Goal: Task Accomplishment & Management: Use online tool/utility

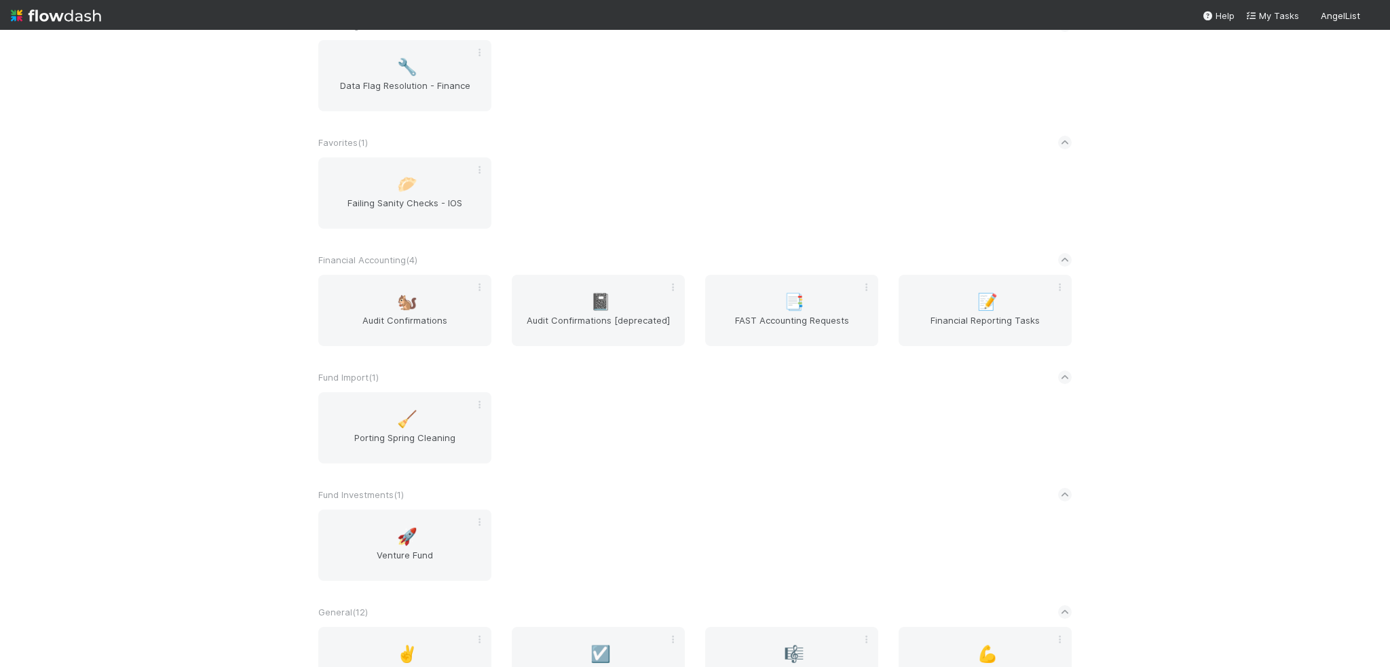
scroll to position [679, 0]
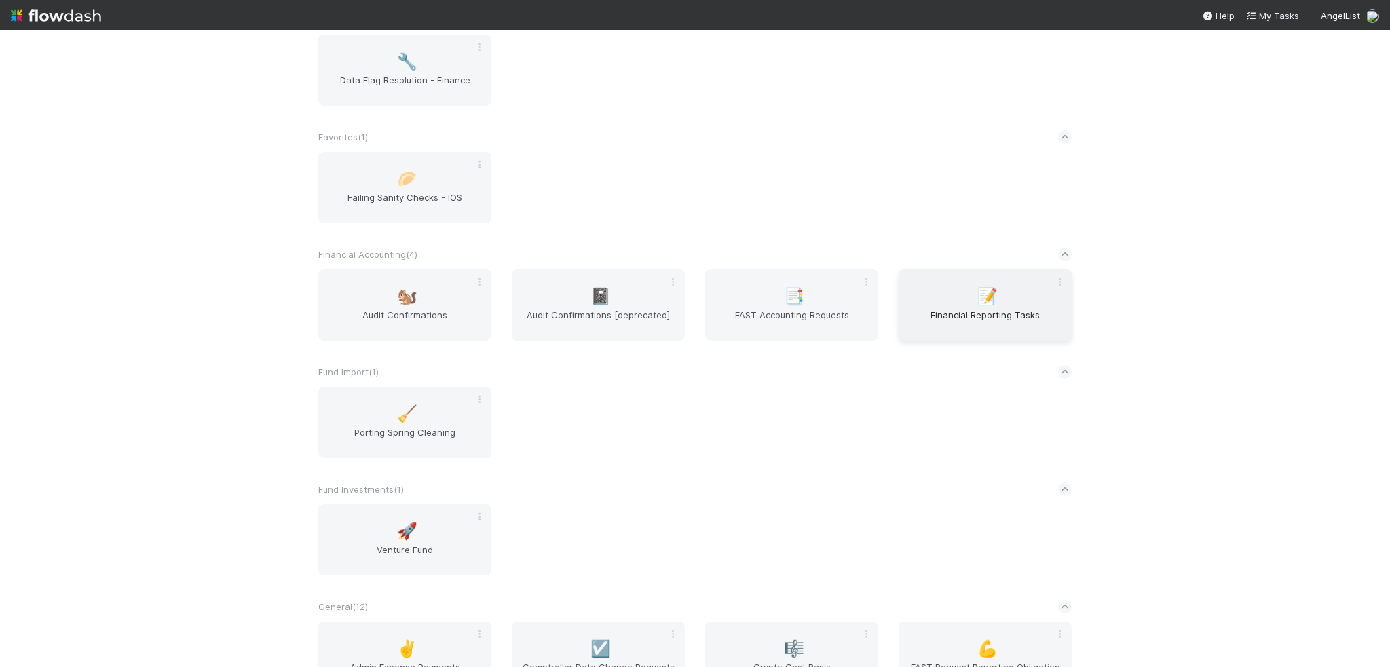
click at [931, 325] on span "Financial Reporting Tasks" at bounding box center [985, 321] width 162 height 27
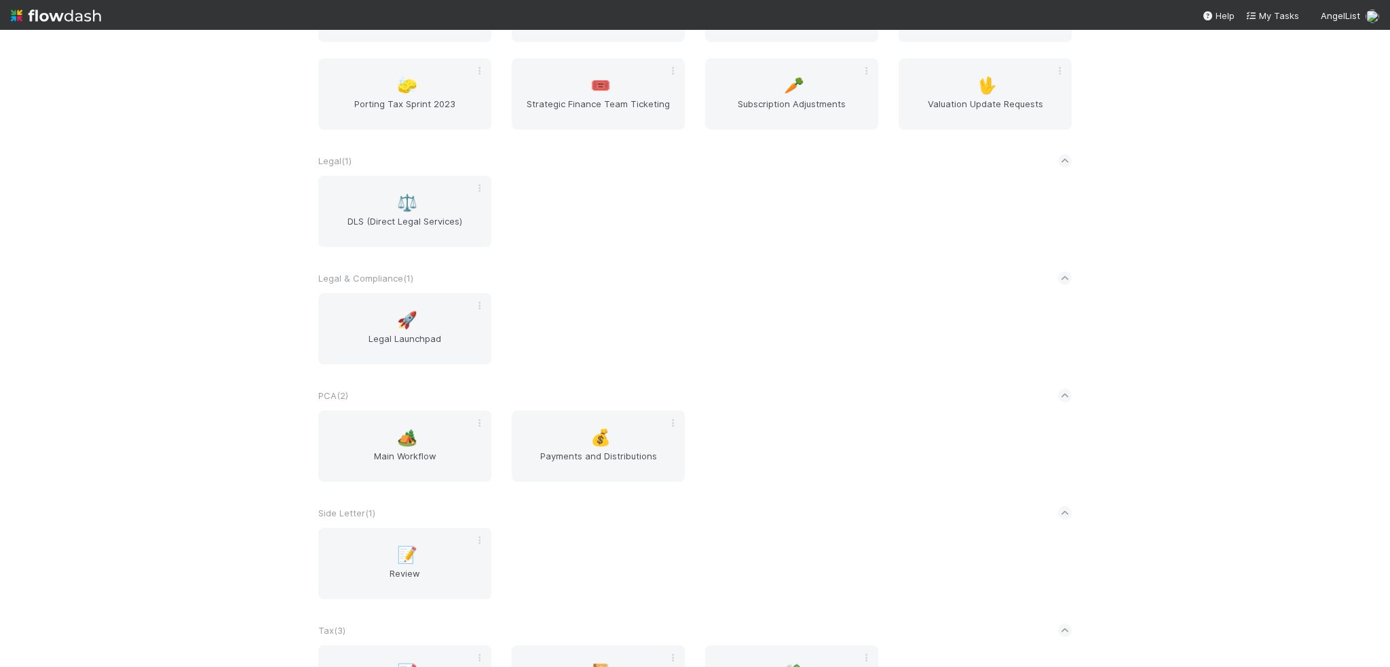
scroll to position [1425, 0]
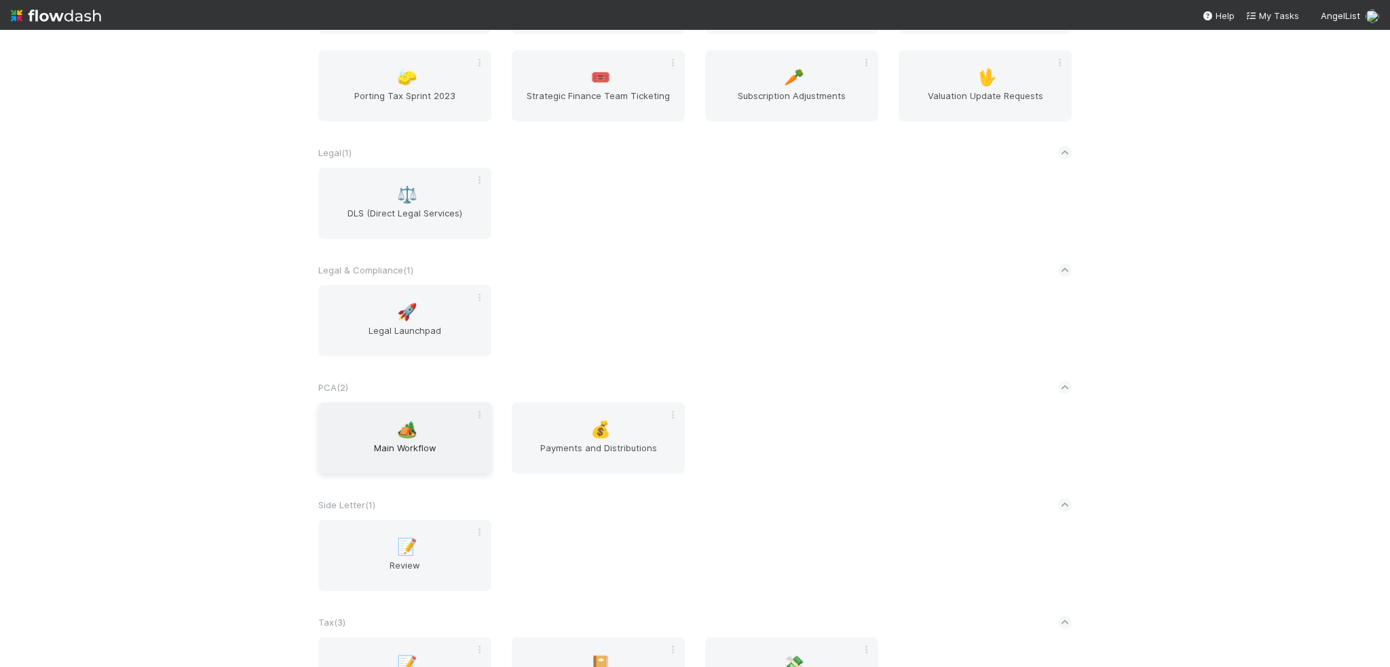
click at [399, 447] on div "🏕️ Main Workflow" at bounding box center [404, 438] width 173 height 71
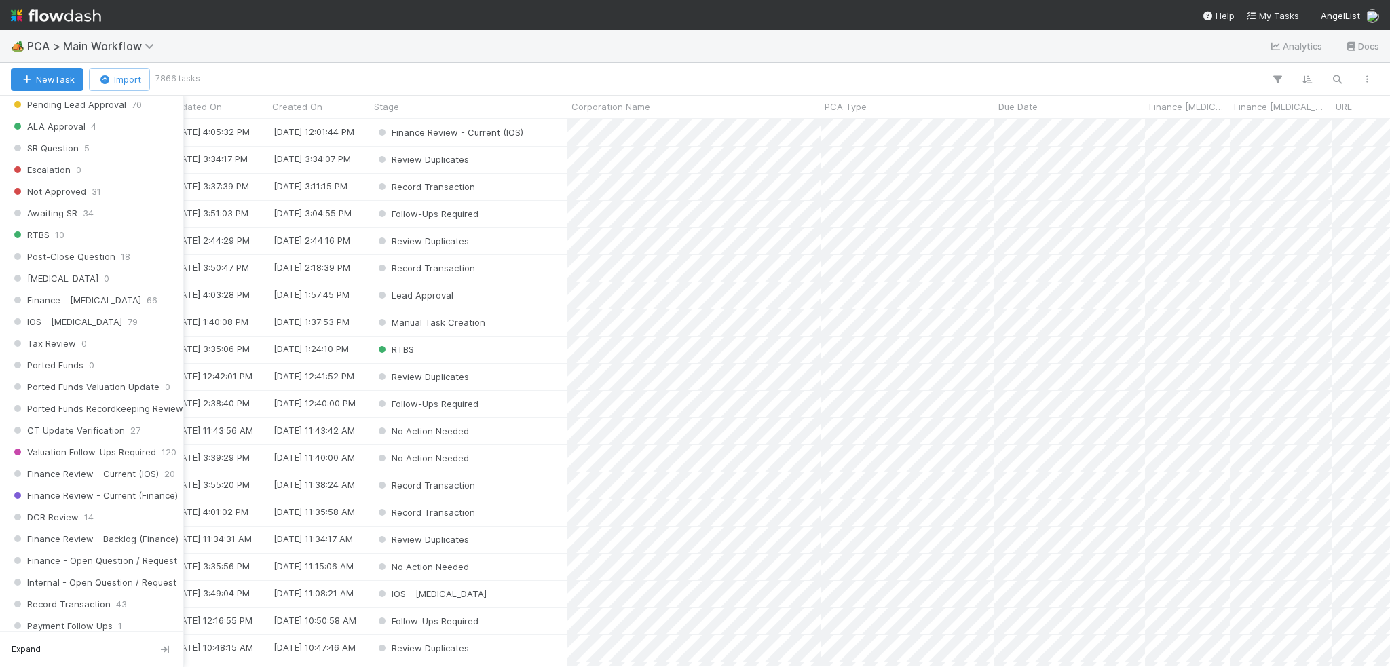
scroll to position [747, 0]
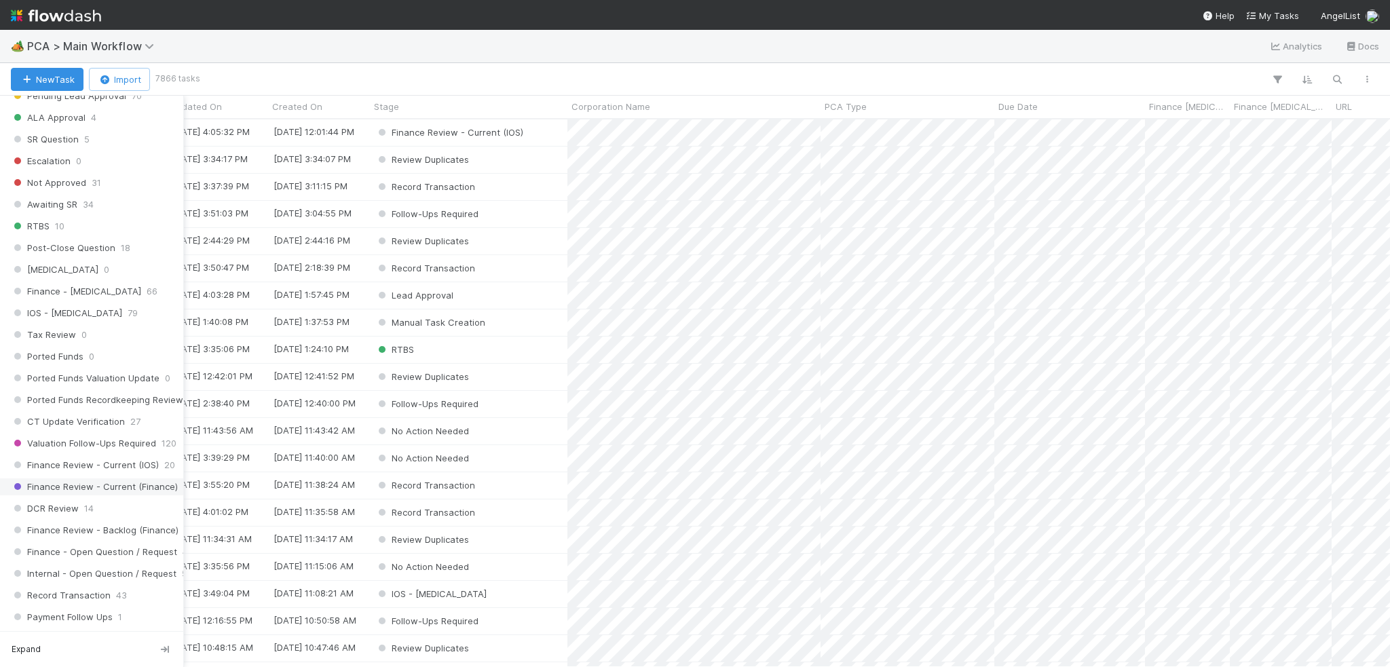
click at [98, 479] on span "Finance Review - Current (Finance)" at bounding box center [94, 487] width 167 height 17
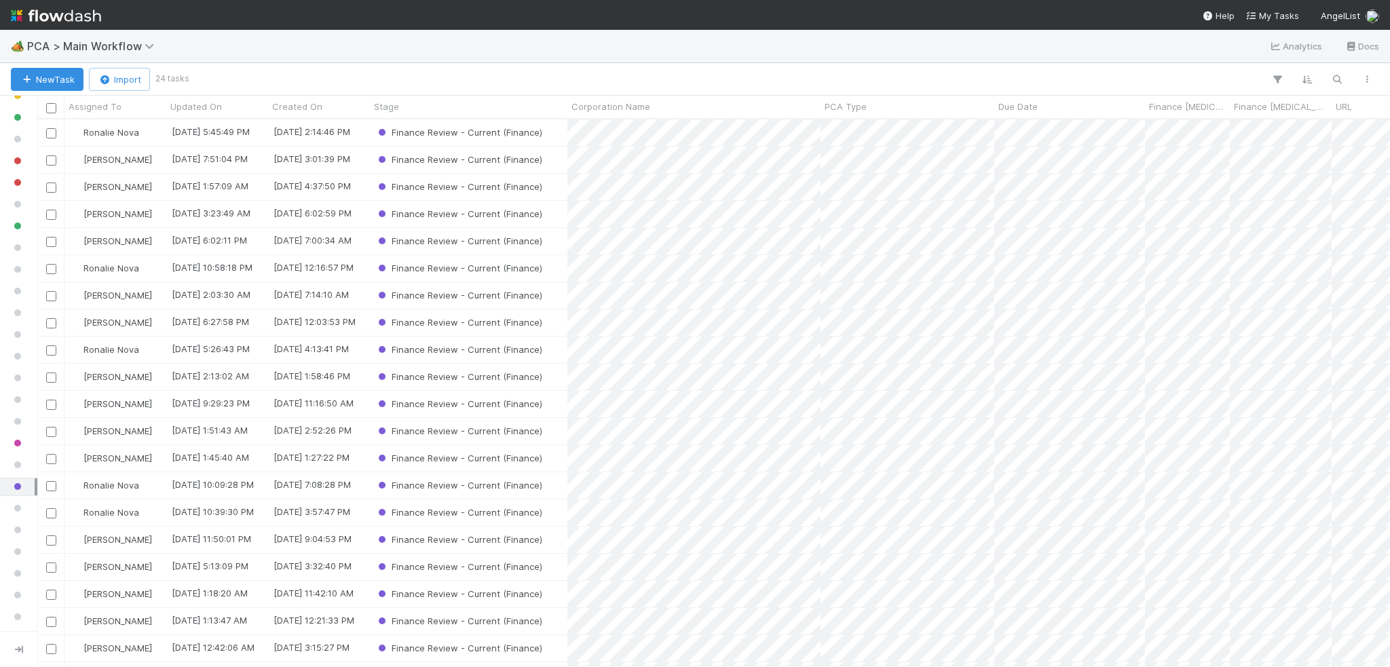
scroll to position [538, 1343]
click at [111, 100] on span "Assigned To" at bounding box center [95, 107] width 53 height 14
click at [126, 132] on div "Sort A → Z" at bounding box center [146, 132] width 155 height 20
click at [102, 507] on span "[PERSON_NAME]" at bounding box center [117, 512] width 69 height 11
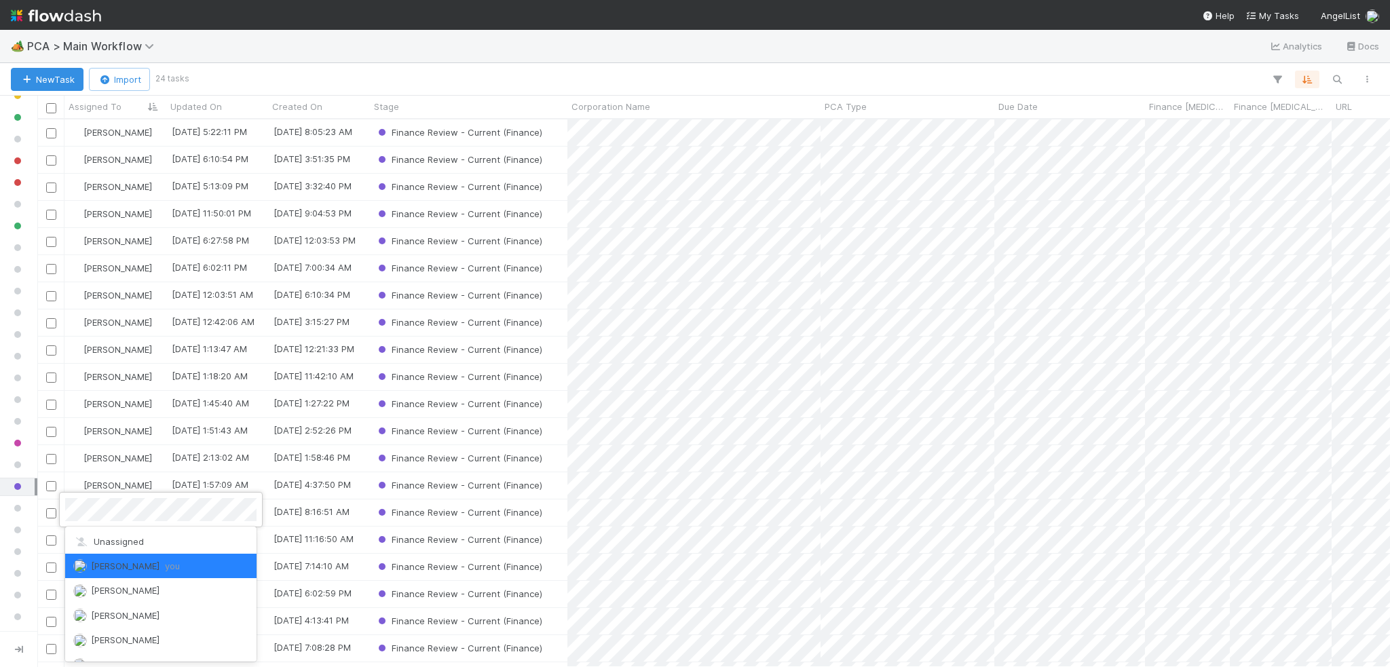
click at [821, 494] on div at bounding box center [695, 333] width 1390 height 667
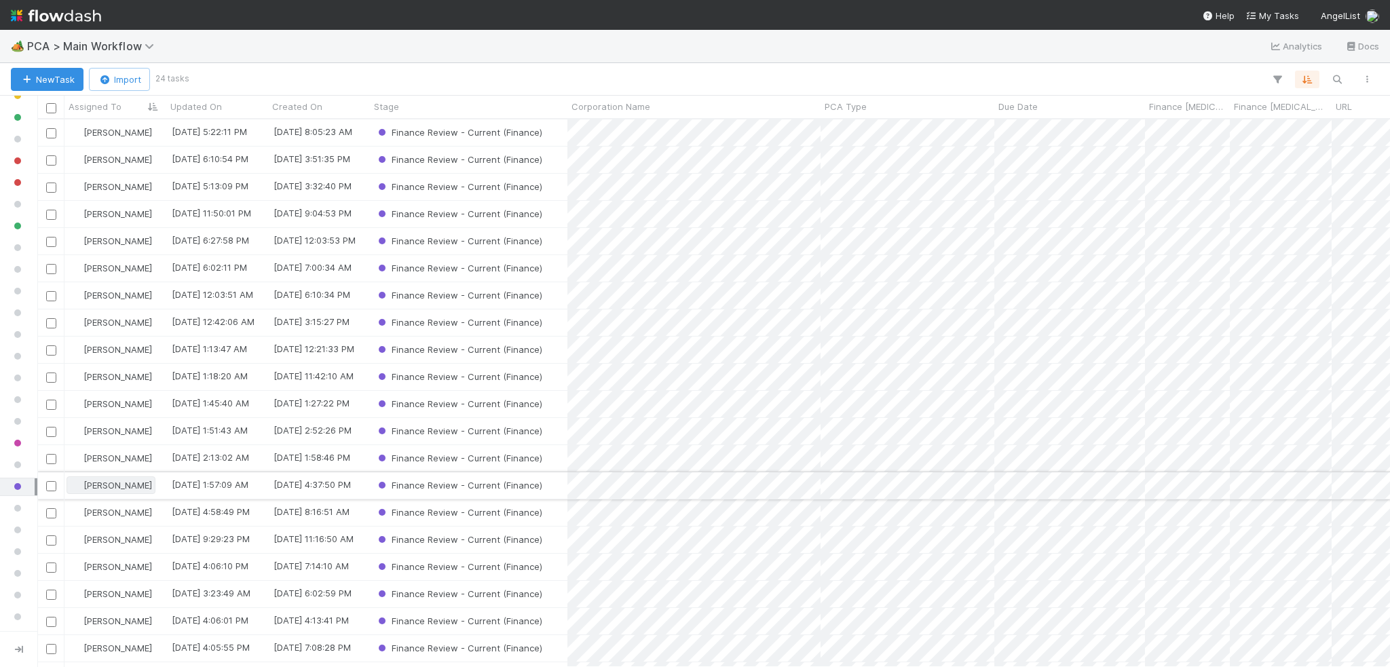
click at [119, 486] on span "[PERSON_NAME]" at bounding box center [117, 485] width 69 height 11
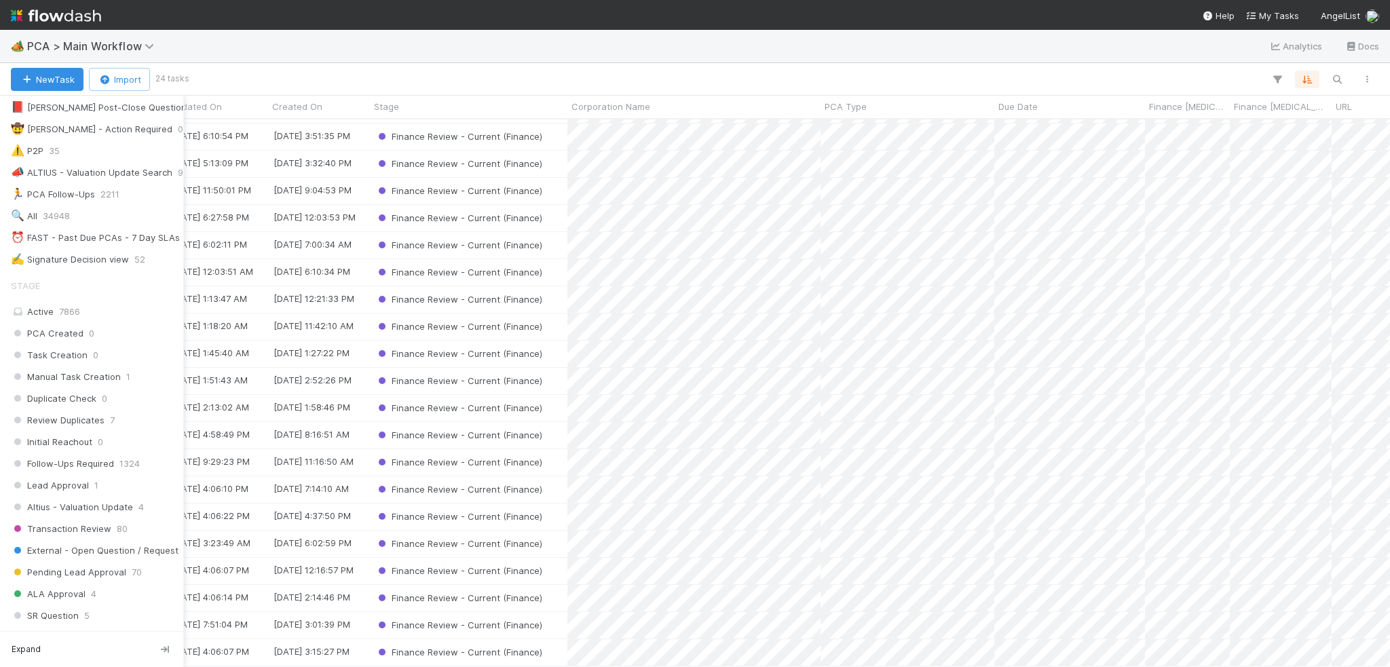
scroll to position [272, 0]
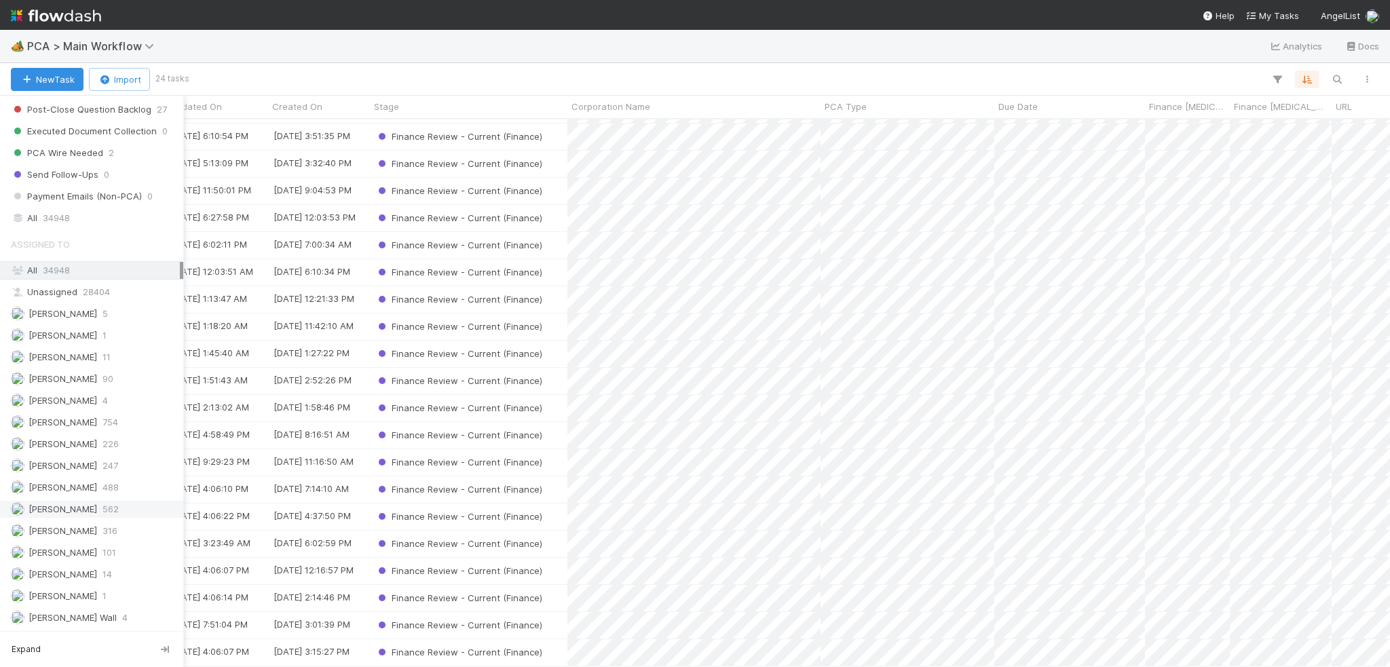
click at [48, 504] on span "[PERSON_NAME]" at bounding box center [63, 509] width 69 height 11
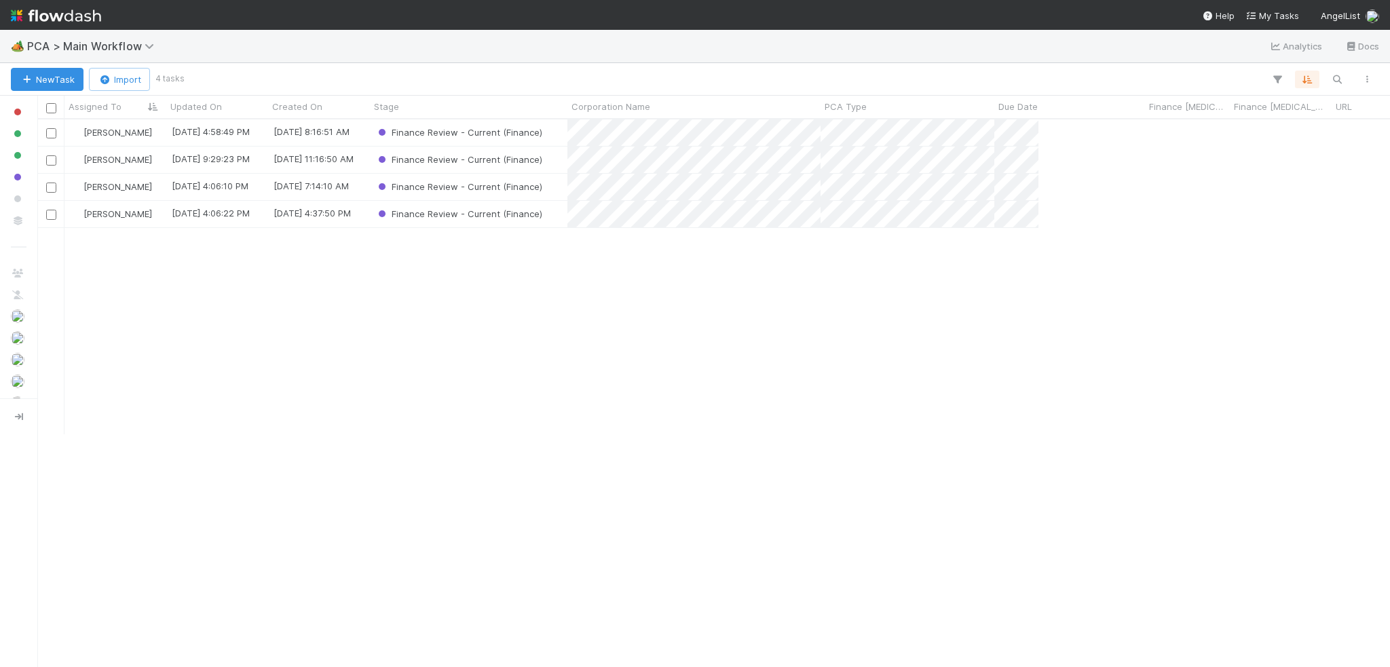
scroll to position [538, 1343]
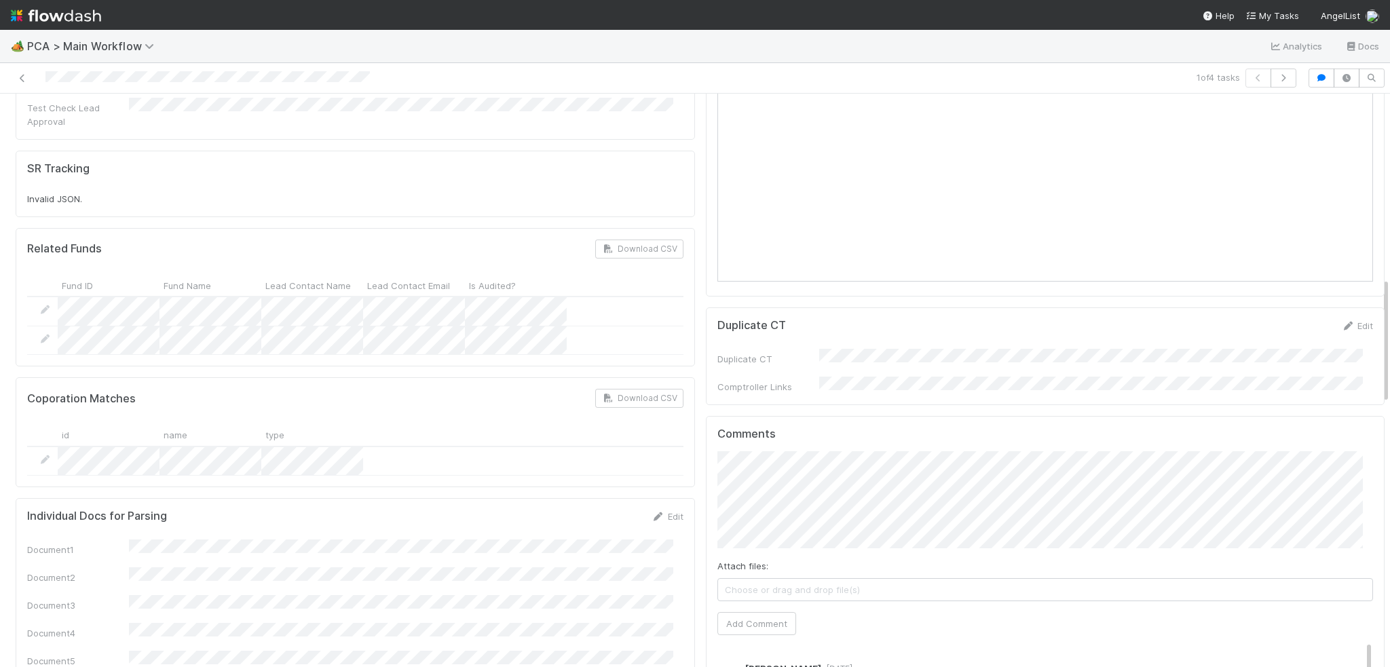
scroll to position [611, 0]
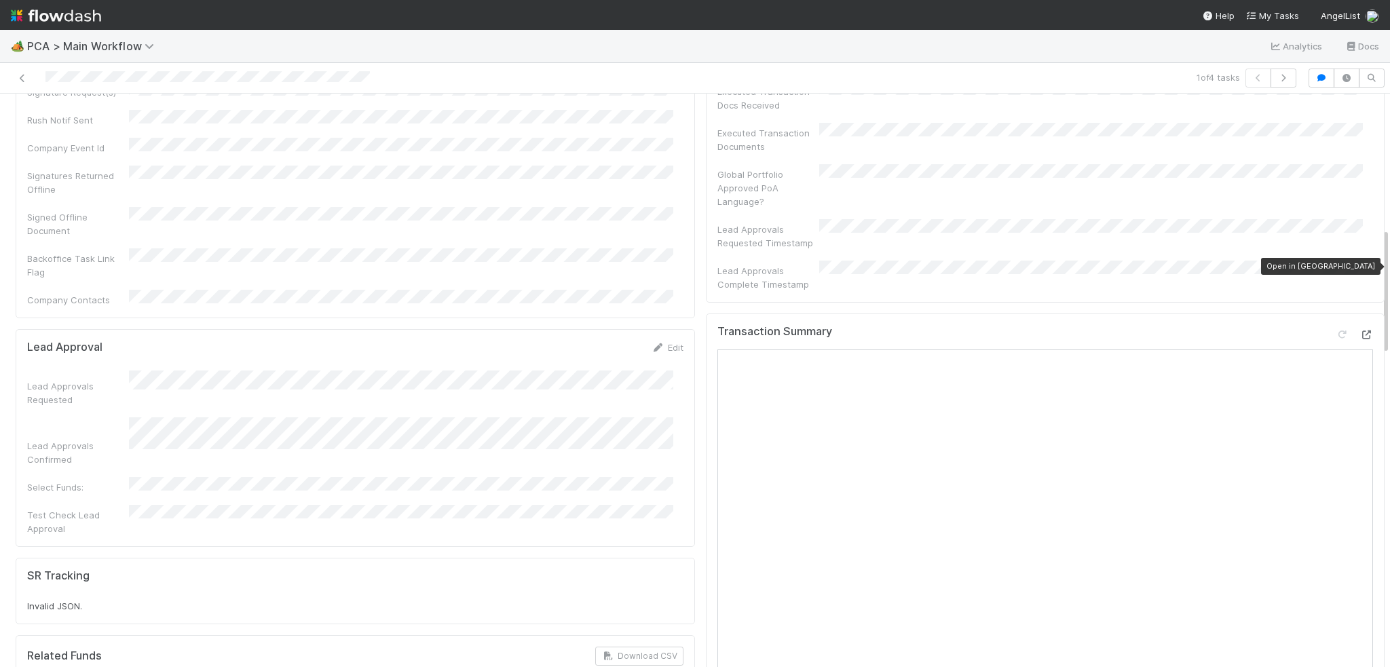
click at [1360, 331] on icon at bounding box center [1367, 335] width 14 height 9
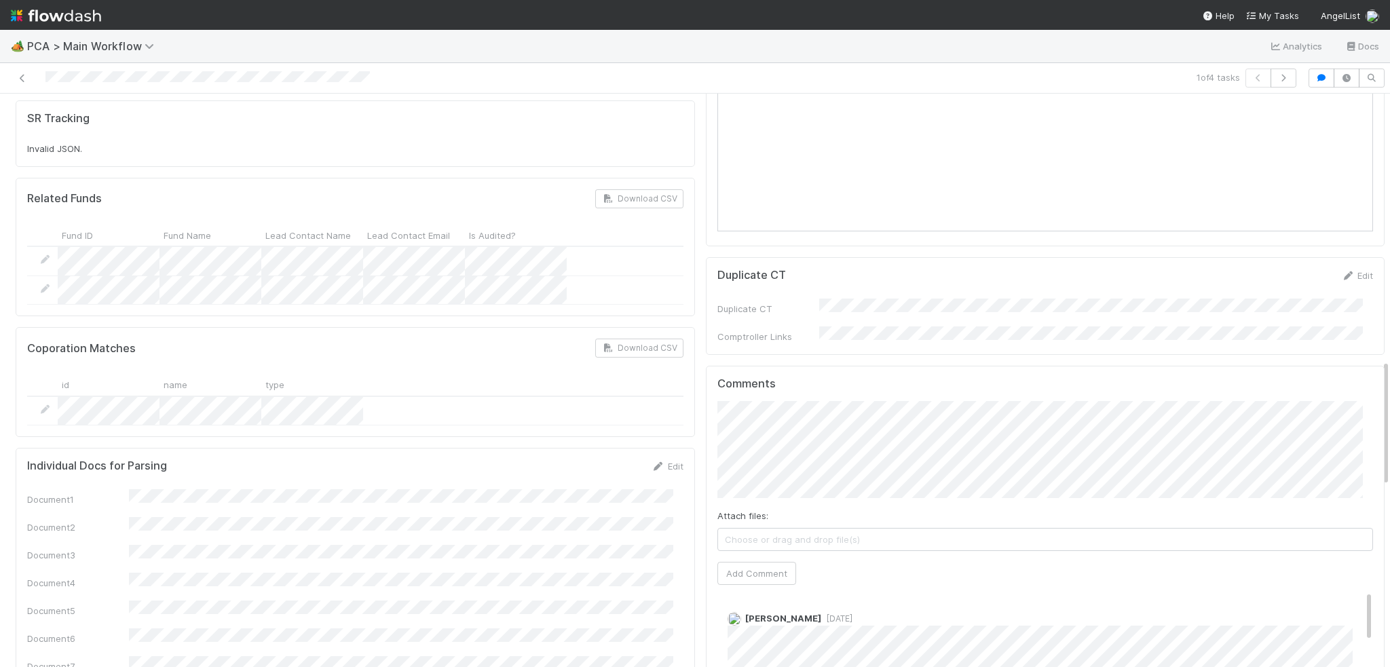
scroll to position [1222, 0]
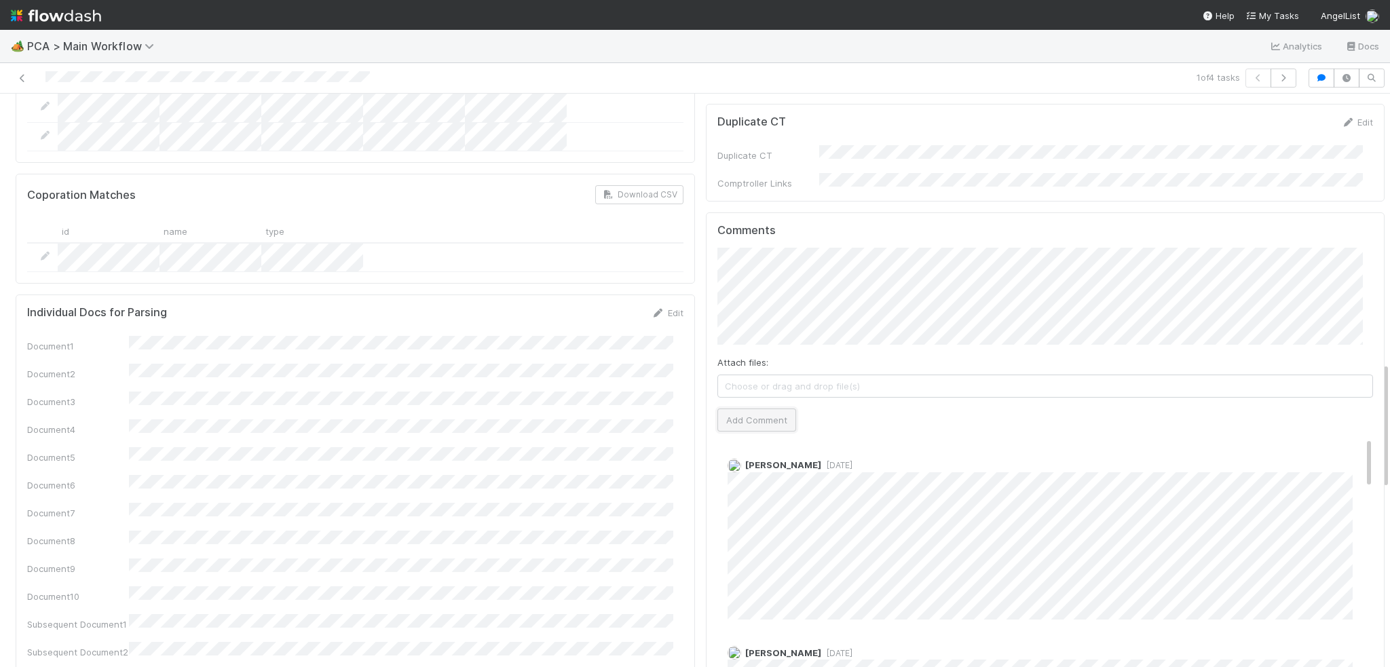
click at [730, 409] on button "Add Comment" at bounding box center [756, 420] width 79 height 23
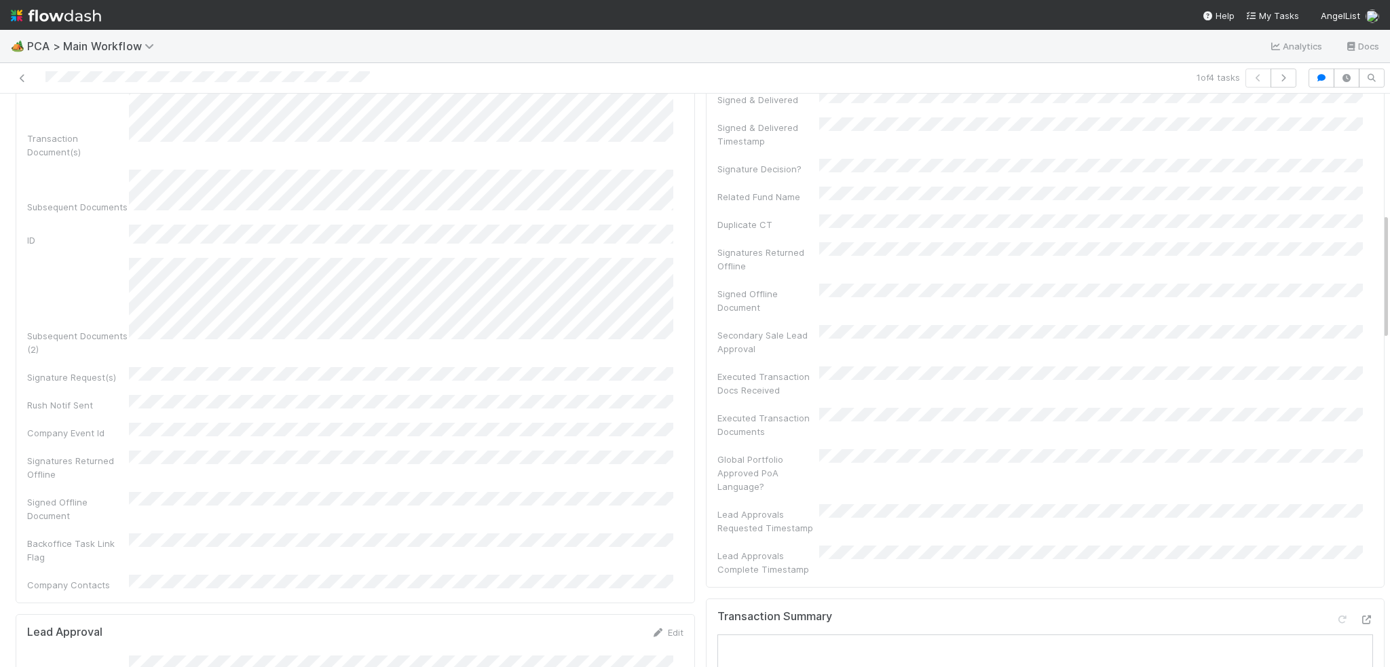
scroll to position [0, 0]
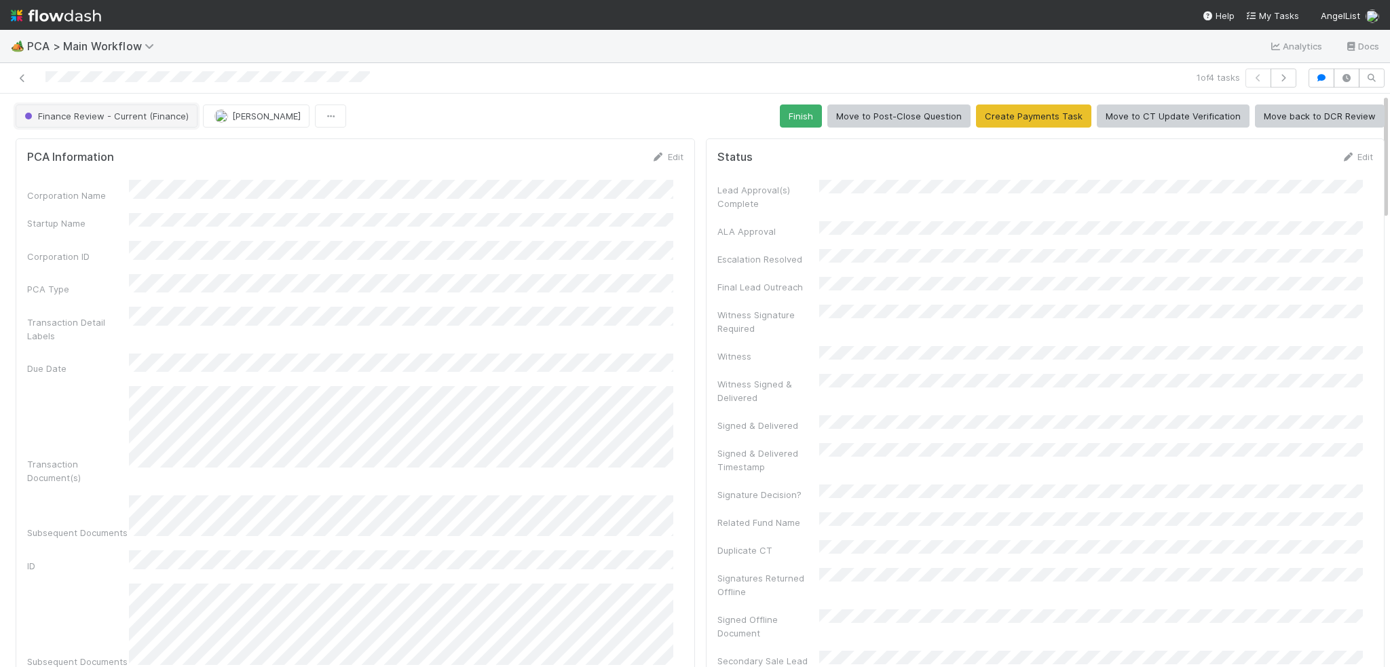
click at [95, 108] on button "Finance Review - Current (Finance)" at bounding box center [107, 116] width 182 height 23
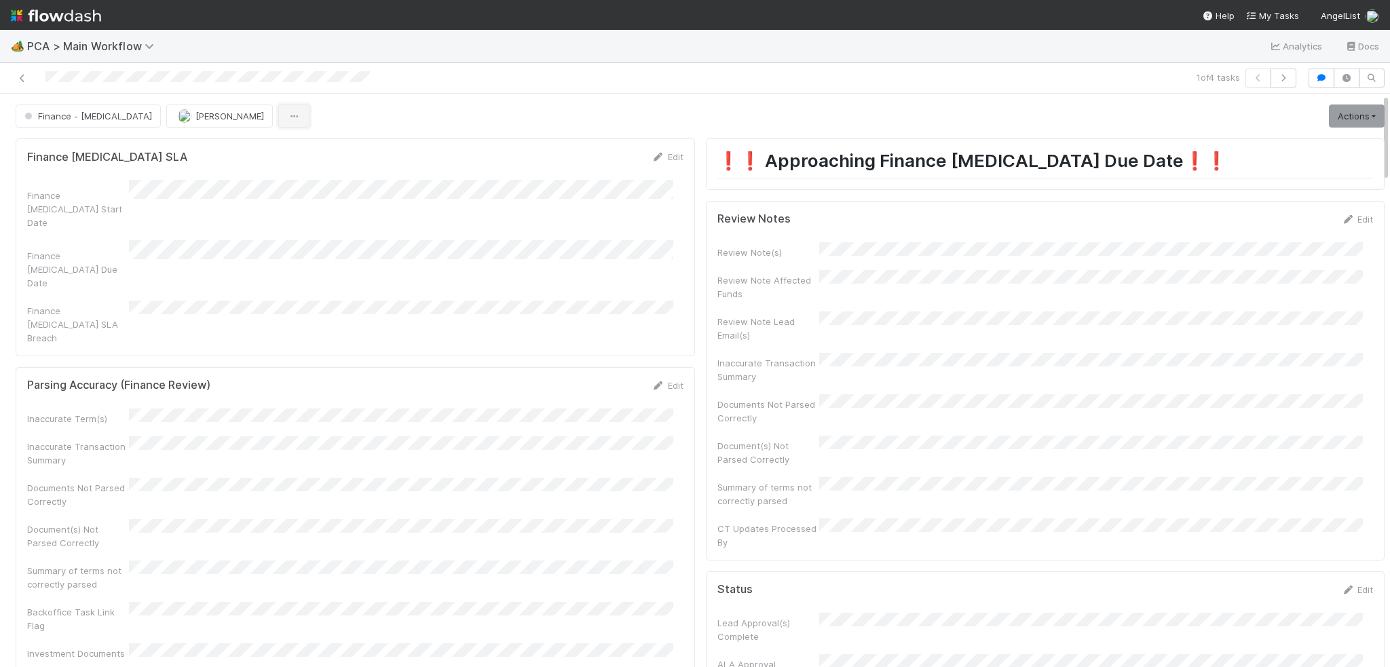
click at [278, 113] on button "button" at bounding box center [293, 116] width 31 height 23
click at [174, 118] on div "Duplicate Delete" at bounding box center [695, 333] width 1390 height 667
click at [195, 119] on span "[PERSON_NAME]" at bounding box center [229, 116] width 69 height 11
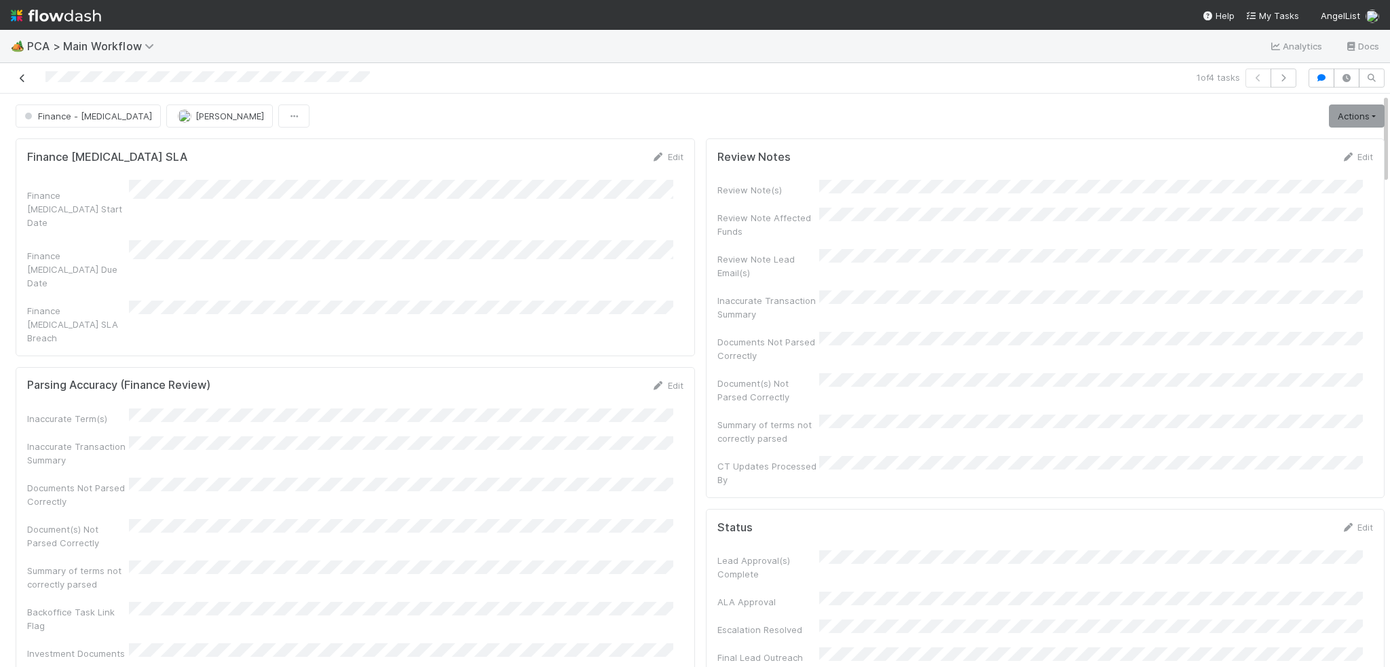
click at [18, 75] on icon at bounding box center [23, 78] width 14 height 9
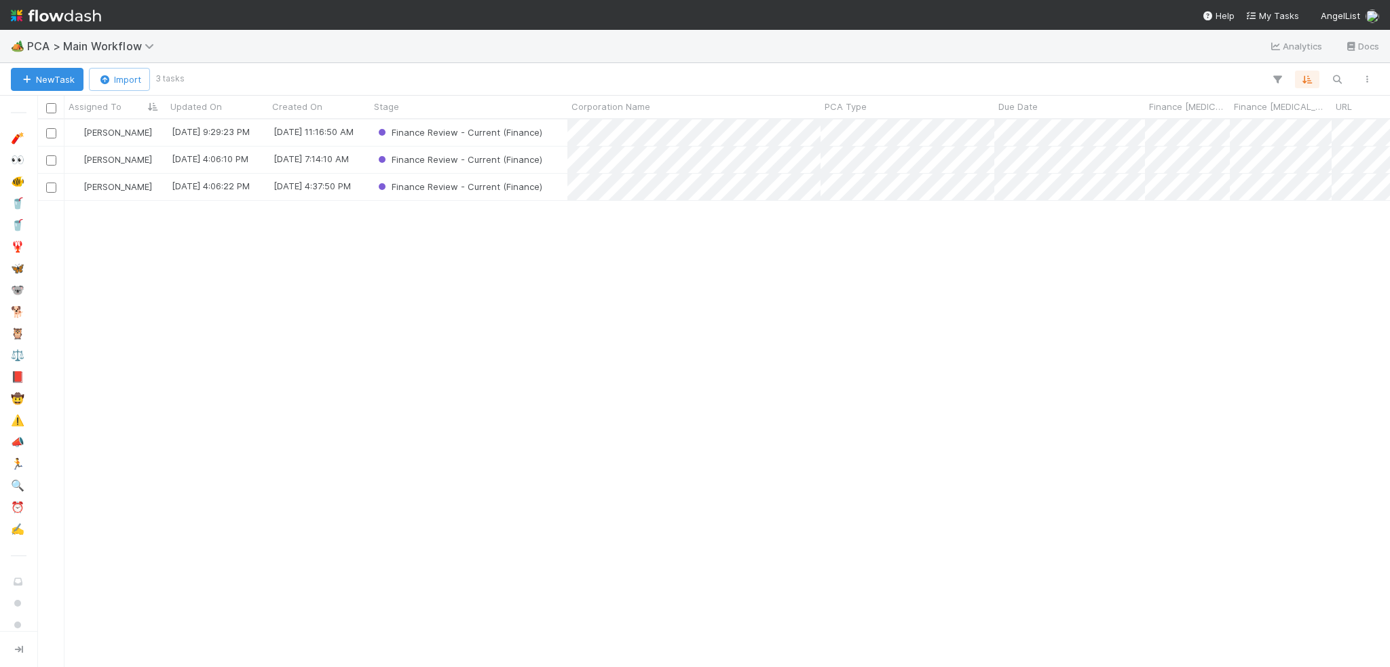
scroll to position [538, 1343]
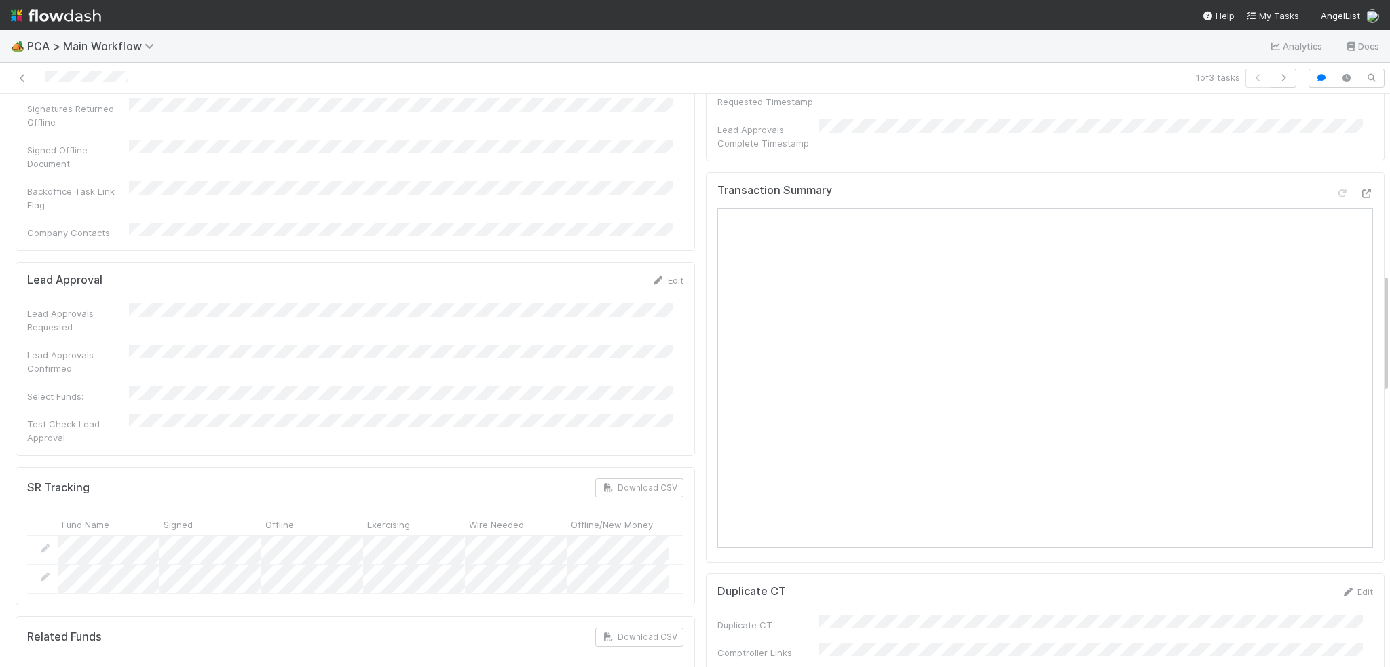
scroll to position [747, 0]
click at [1360, 195] on icon at bounding box center [1367, 199] width 14 height 9
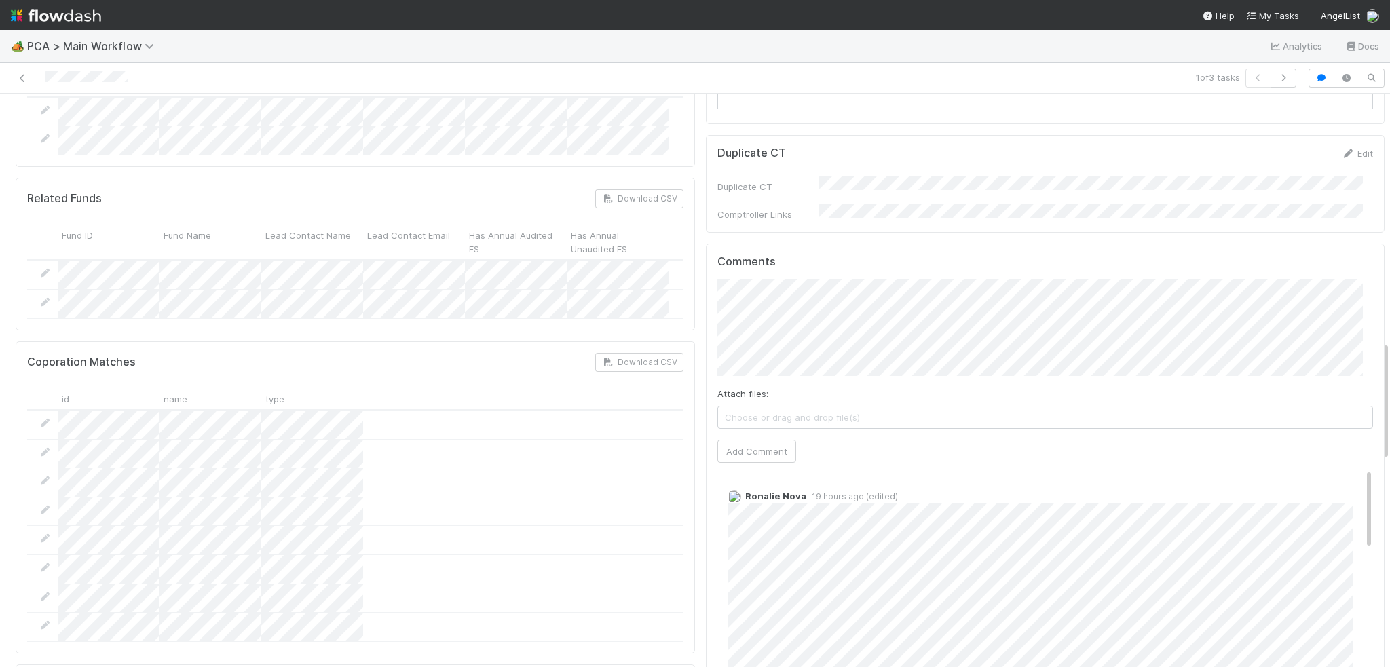
scroll to position [1222, 0]
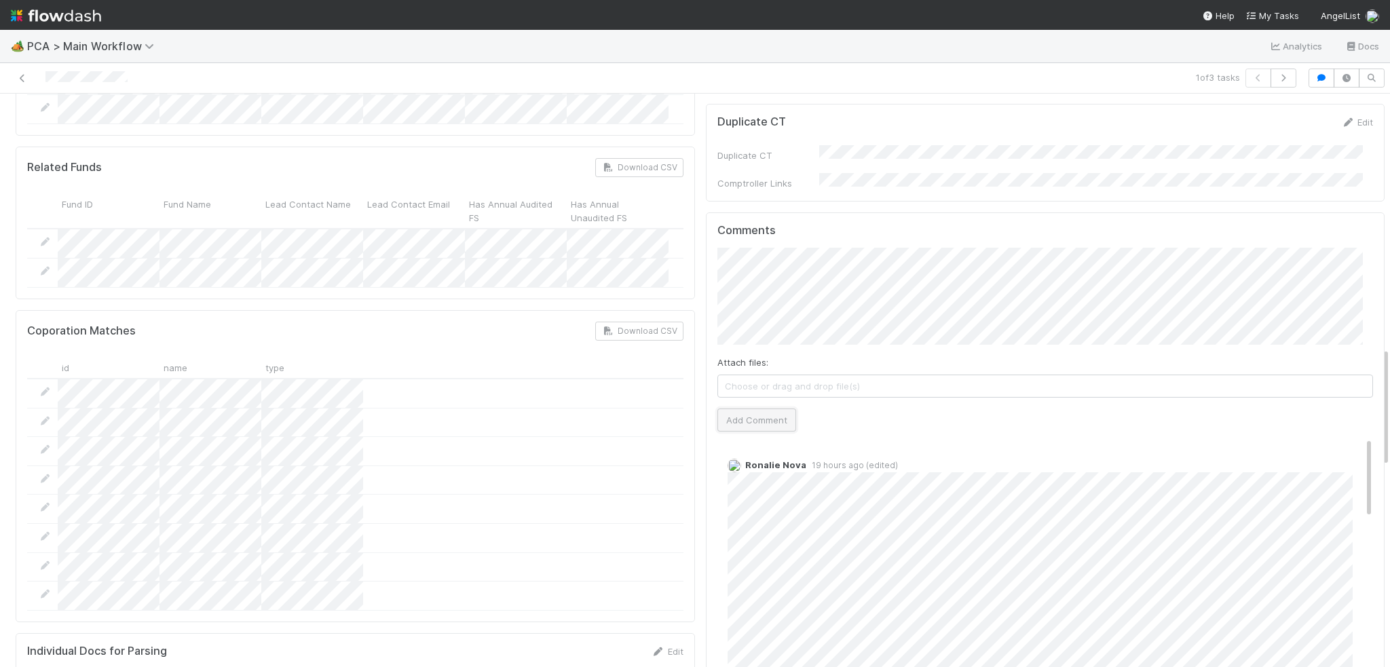
click at [757, 409] on button "Add Comment" at bounding box center [756, 420] width 79 height 23
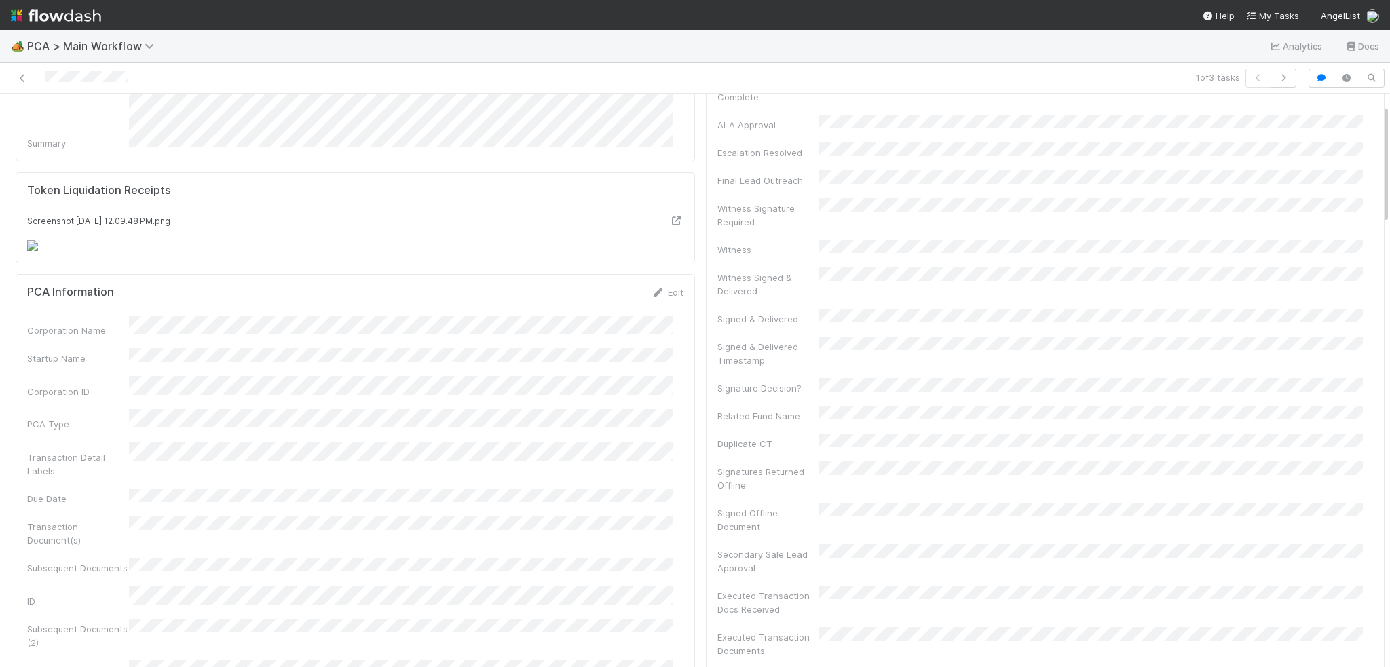
scroll to position [0, 0]
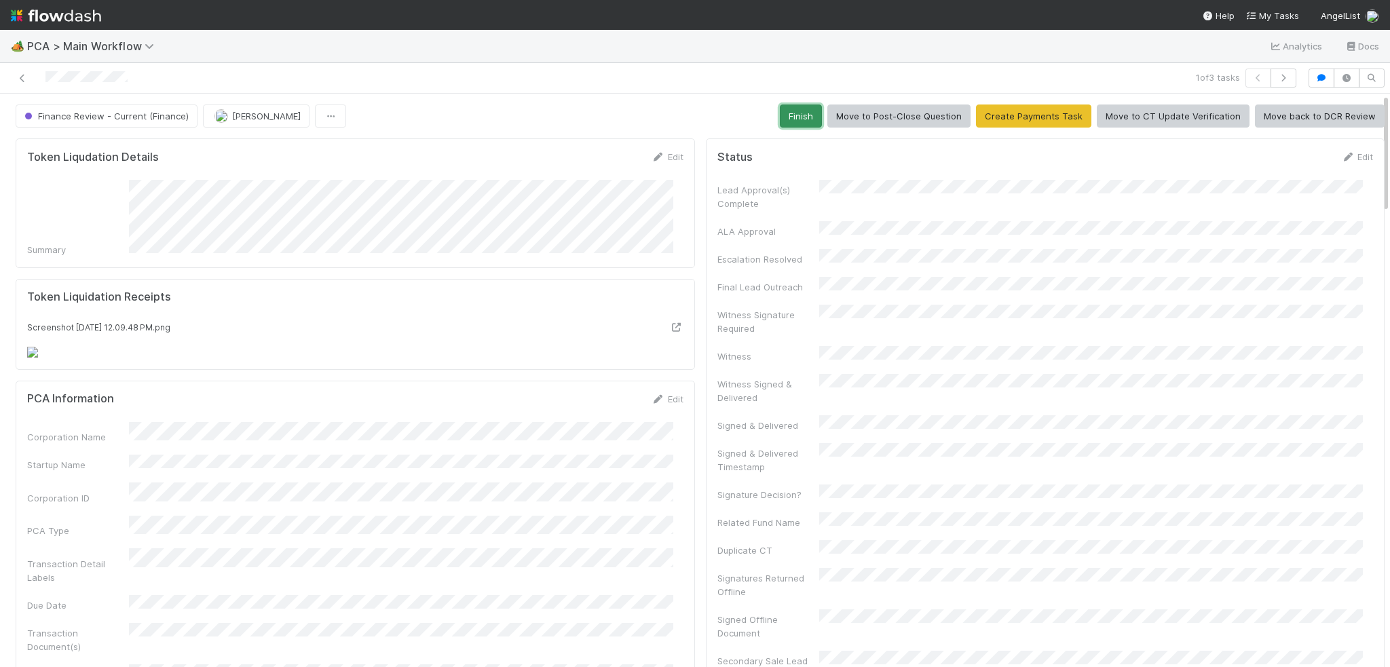
click at [794, 116] on button "Finish" at bounding box center [801, 116] width 42 height 23
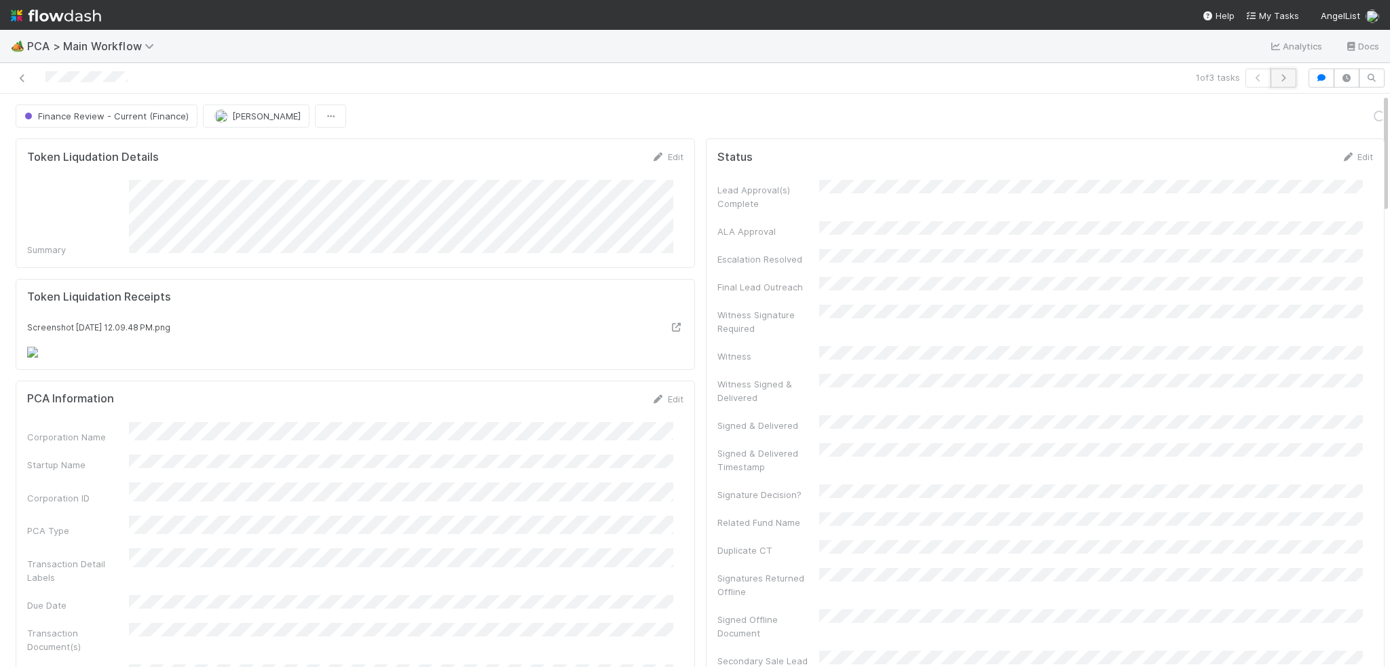
click at [1271, 83] on button "button" at bounding box center [1284, 78] width 26 height 19
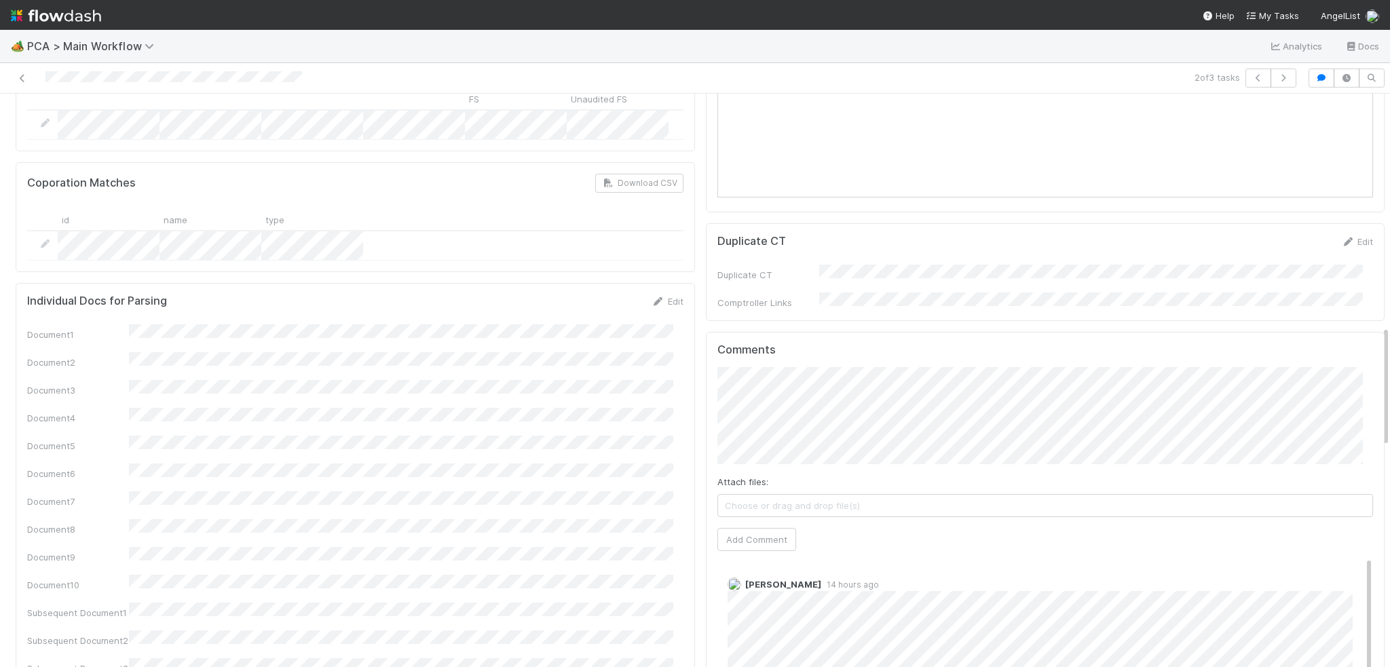
scroll to position [1086, 0]
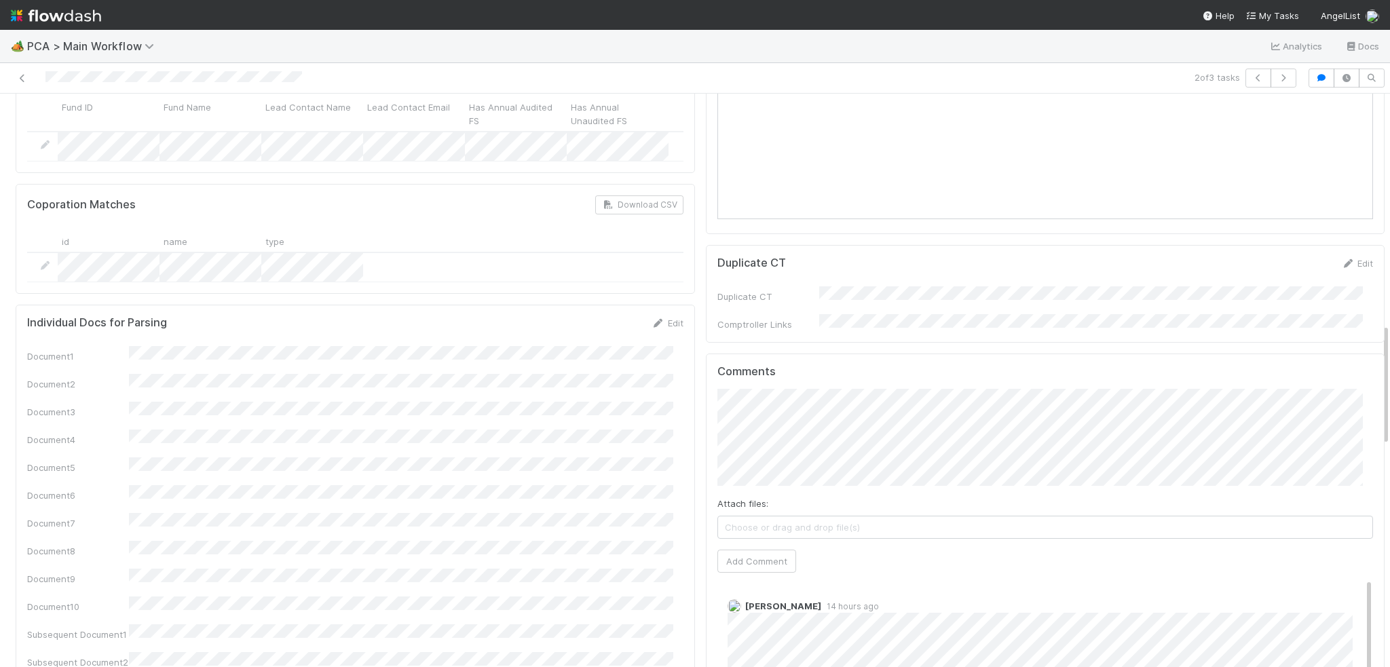
click at [706, 354] on div "Comments Attach files: Choose or drag and drop file(s) Add Comment [PERSON_NAME…" at bounding box center [1045, 608] width 679 height 508
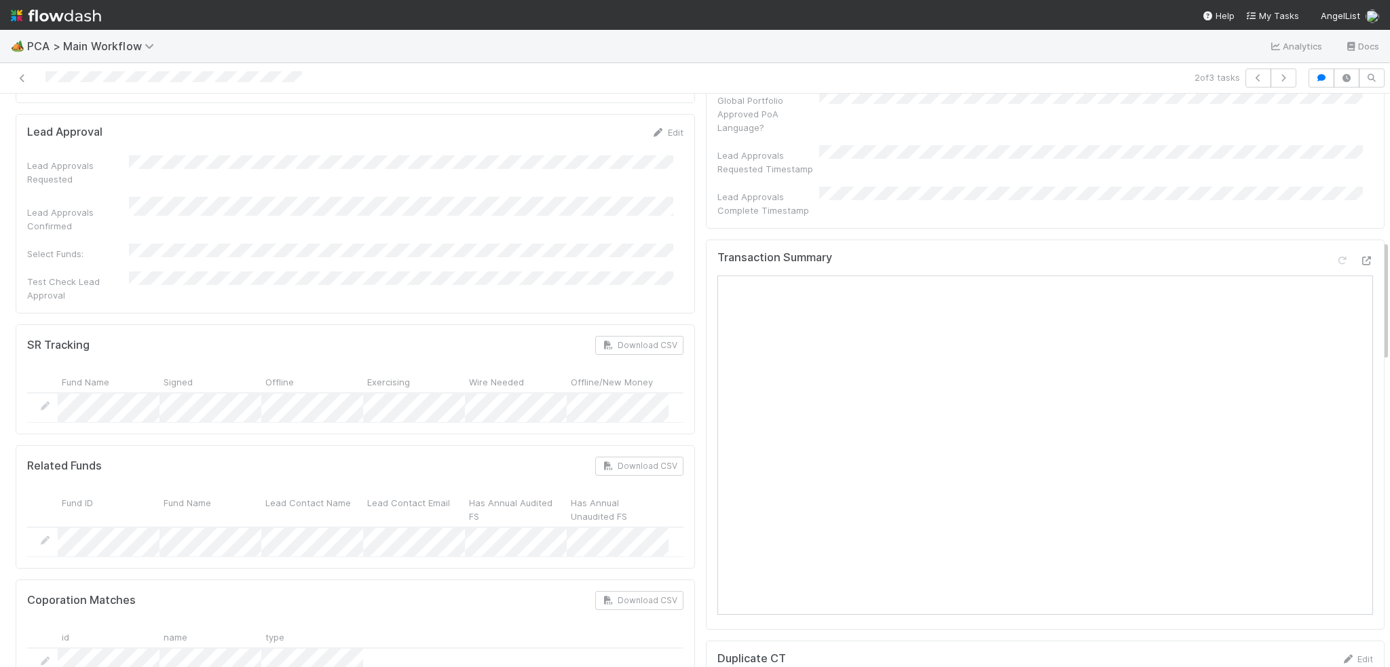
scroll to position [950, 0]
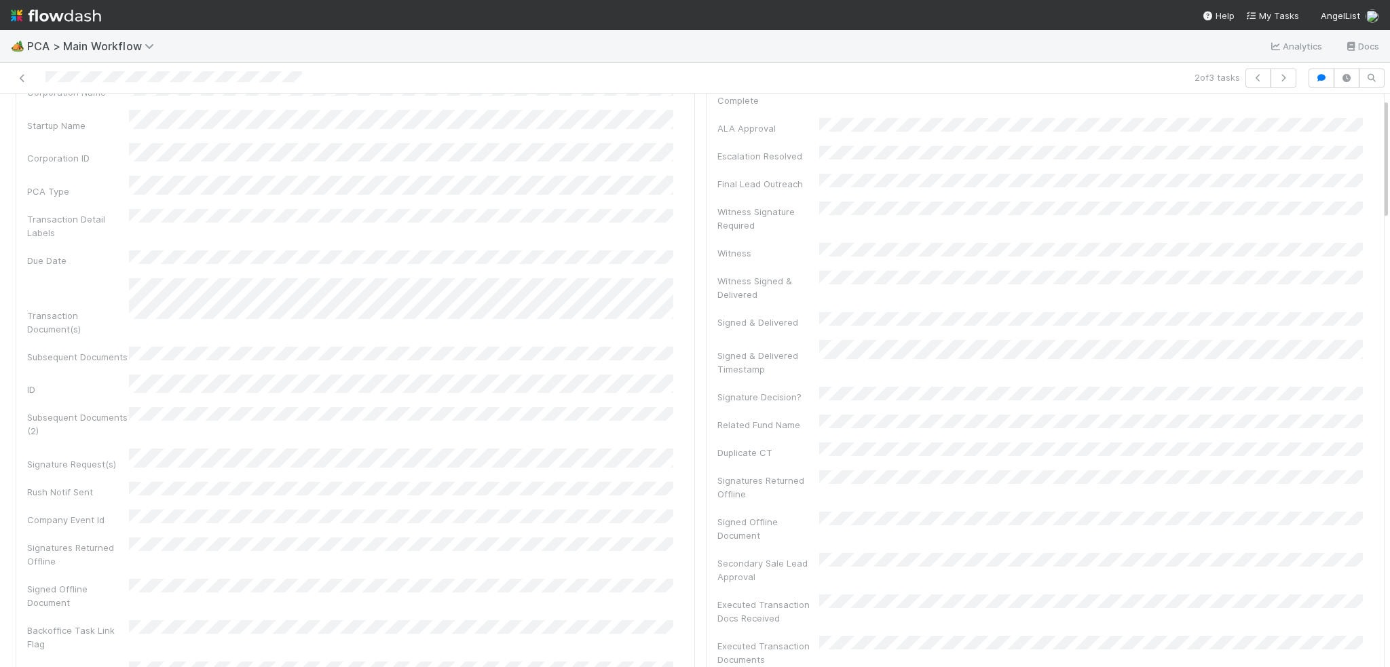
scroll to position [0, 0]
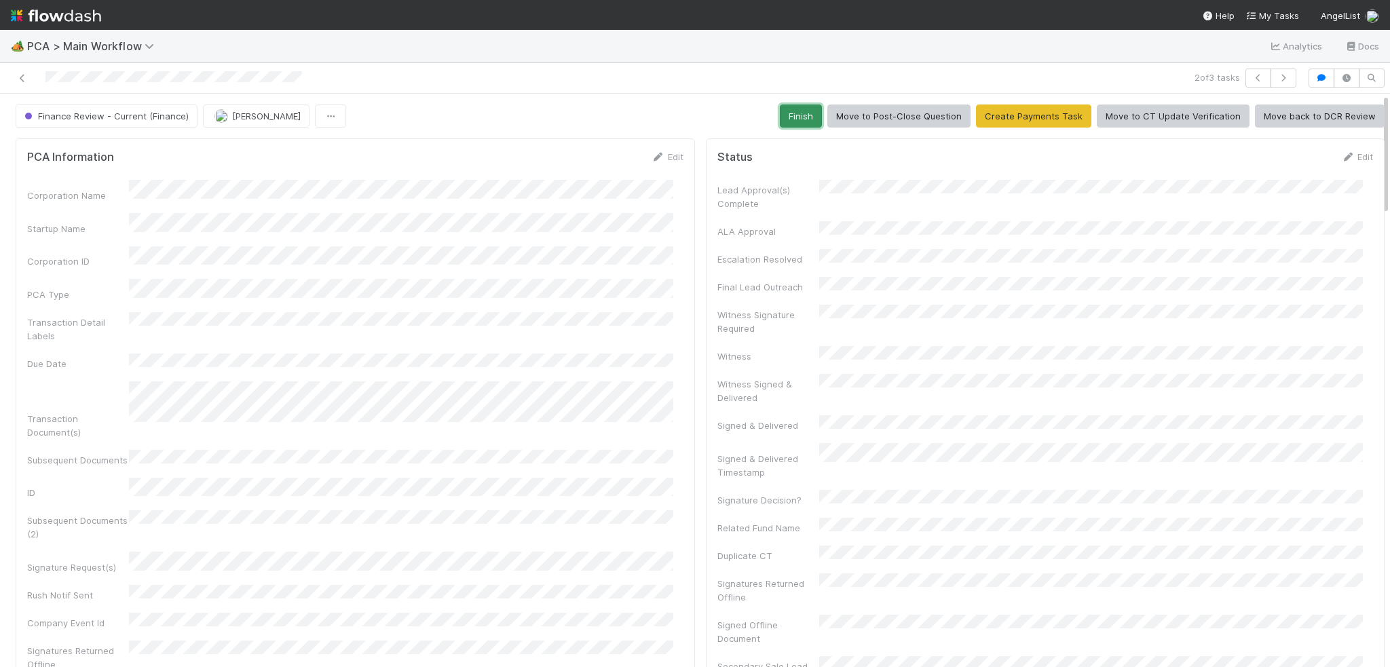
click at [800, 119] on button "Finish" at bounding box center [801, 116] width 42 height 23
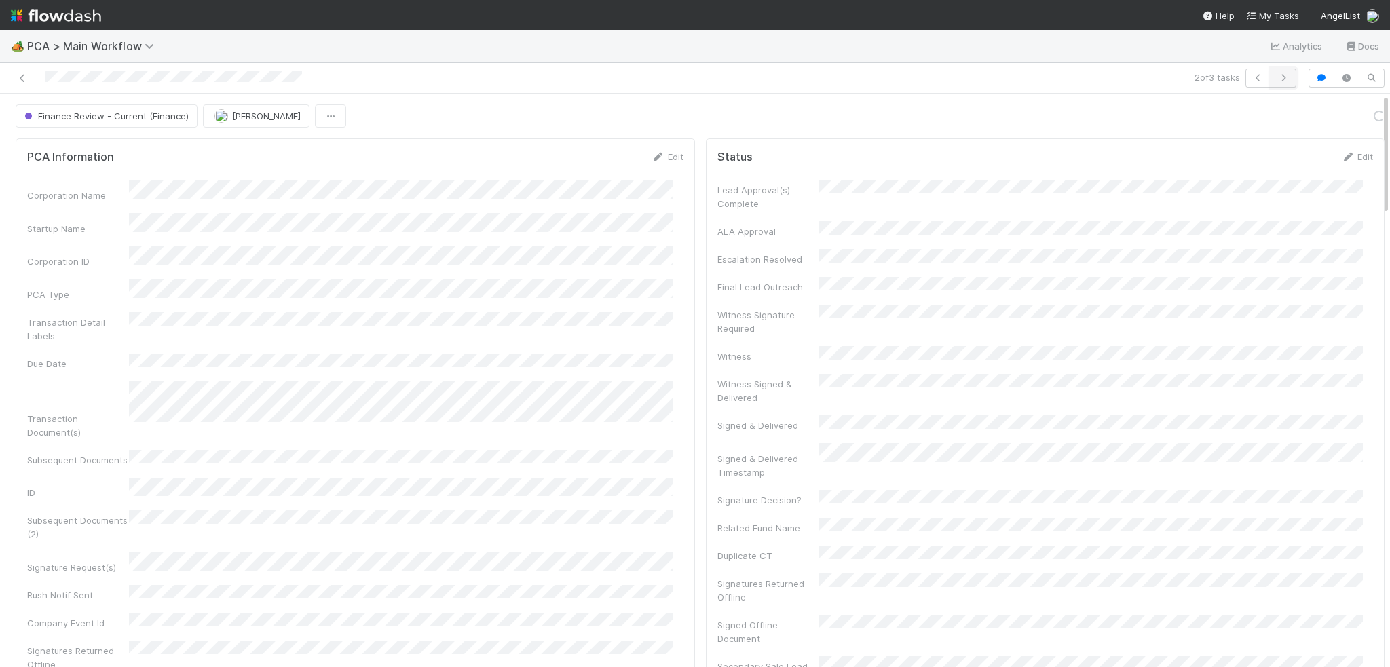
click at [1277, 78] on icon "button" at bounding box center [1284, 78] width 14 height 8
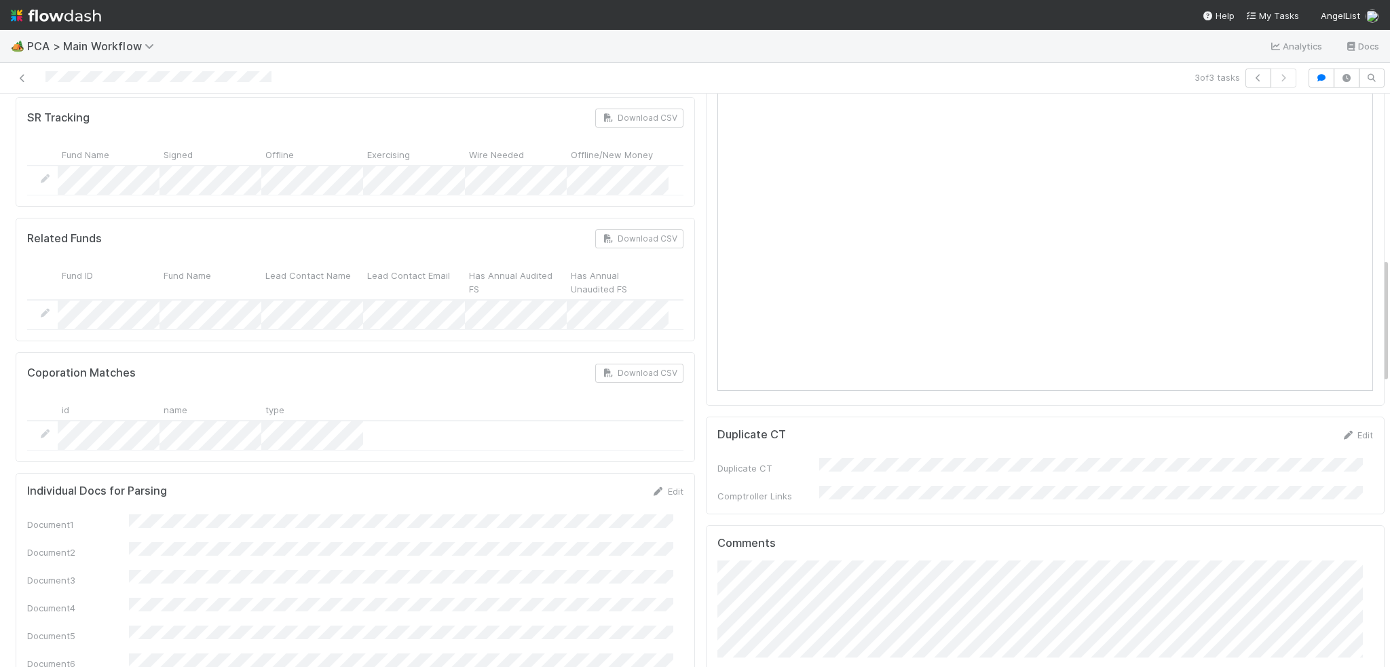
scroll to position [747, 0]
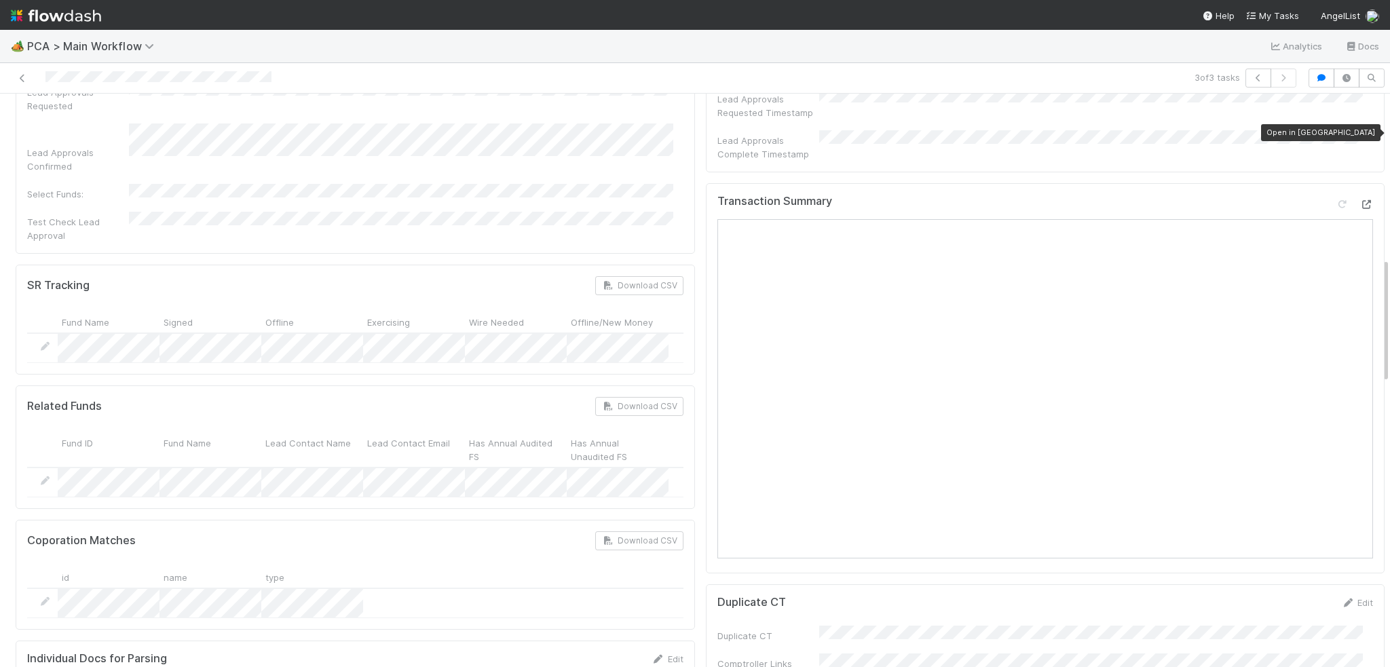
click at [1360, 200] on icon at bounding box center [1367, 204] width 14 height 9
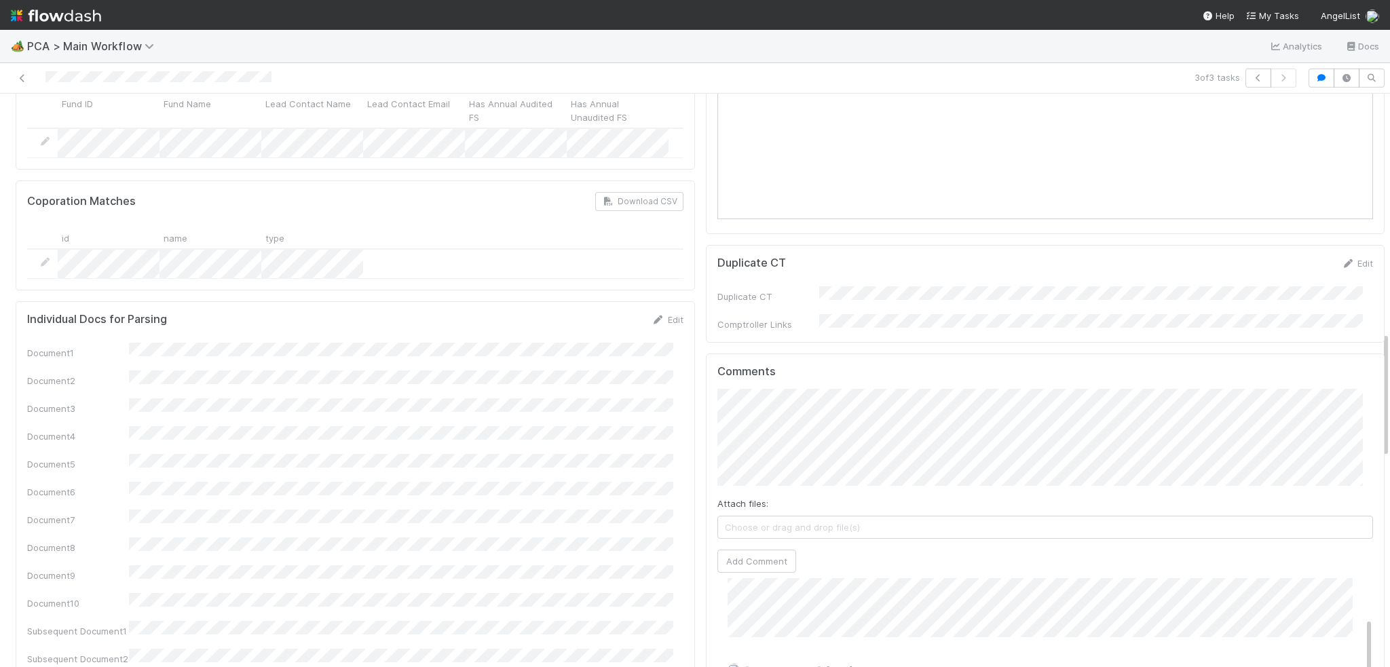
scroll to position [223, 0]
click at [737, 550] on button "Add Comment" at bounding box center [756, 561] width 79 height 23
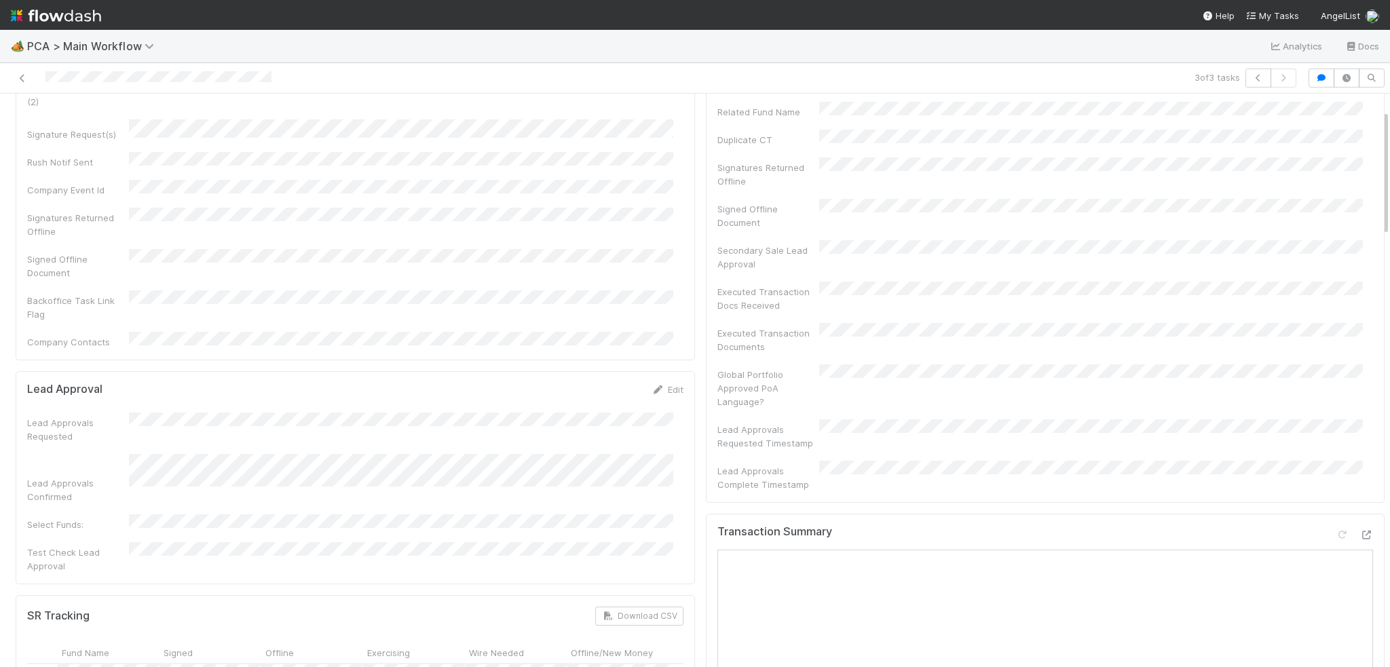
scroll to position [0, 0]
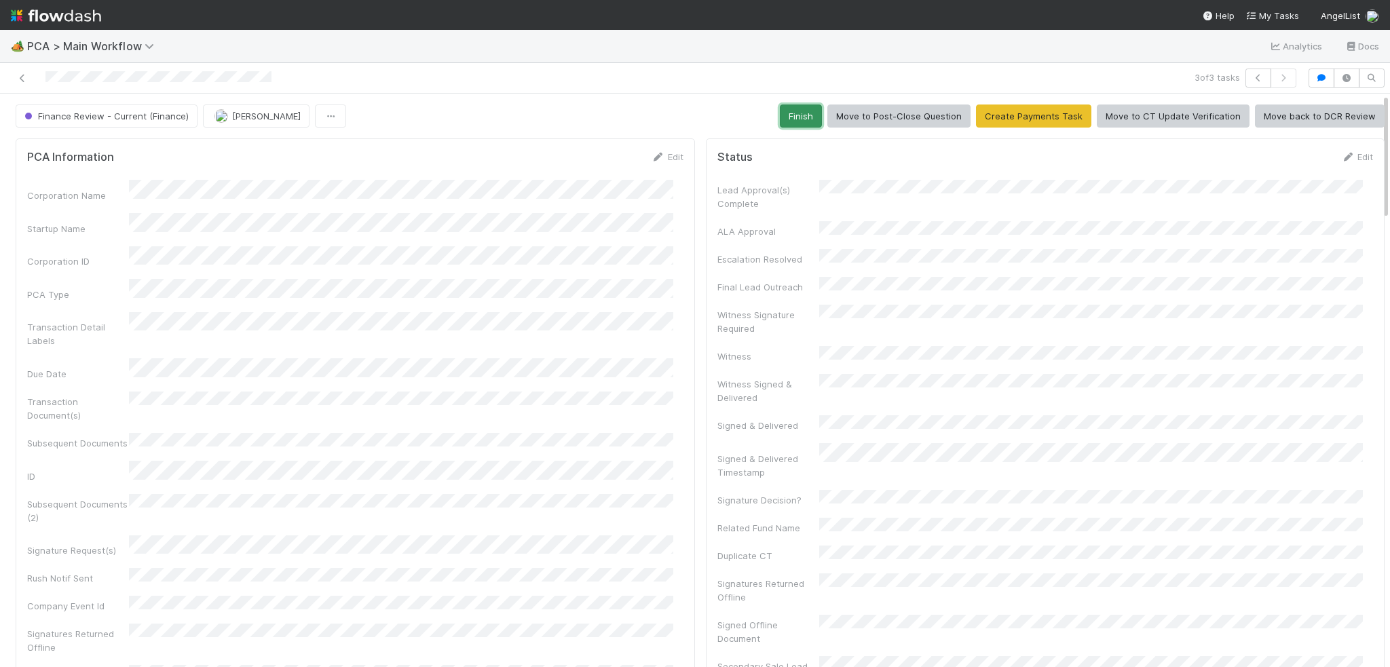
click at [789, 118] on button "Finish" at bounding box center [801, 116] width 42 height 23
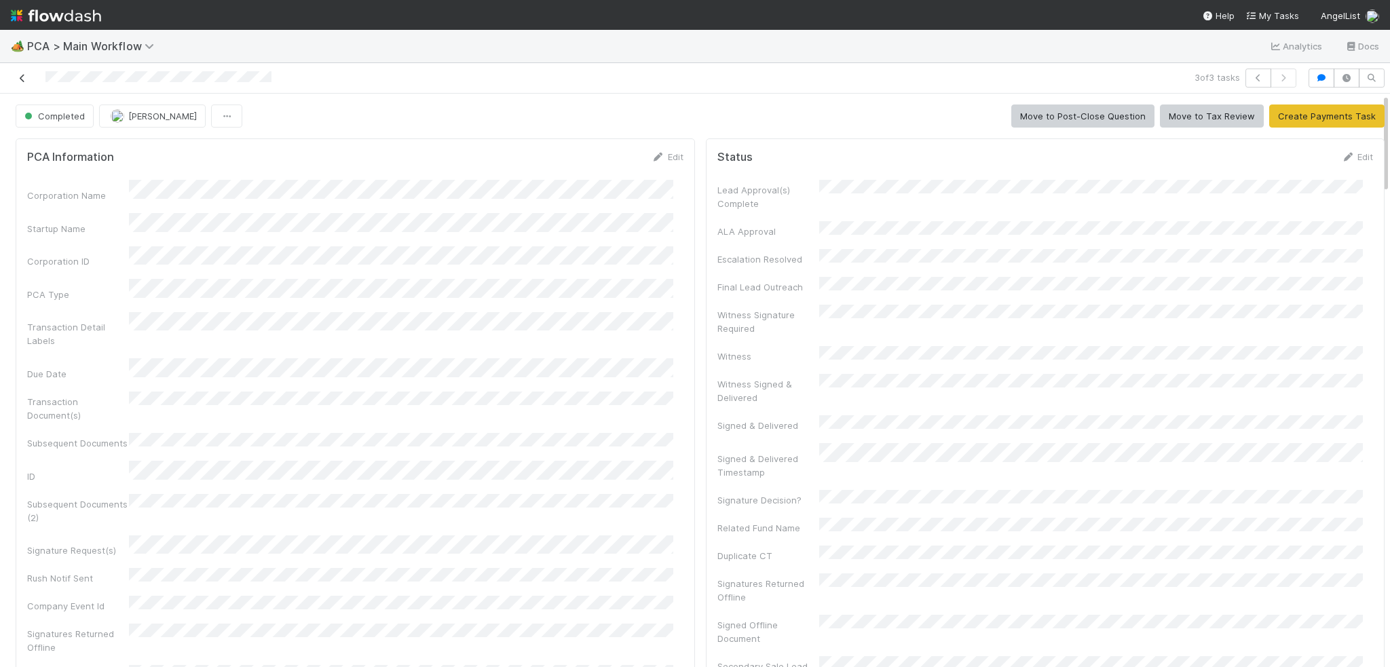
click at [22, 78] on icon at bounding box center [23, 78] width 14 height 9
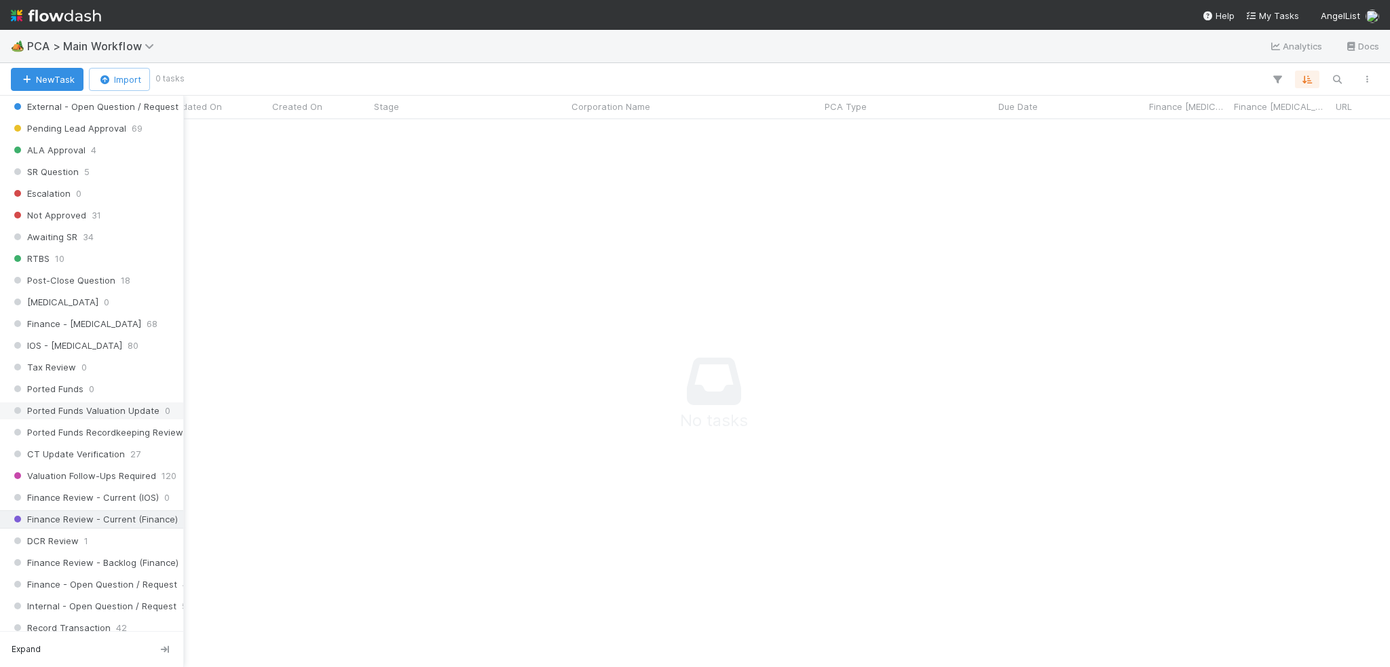
scroll to position [815, 0]
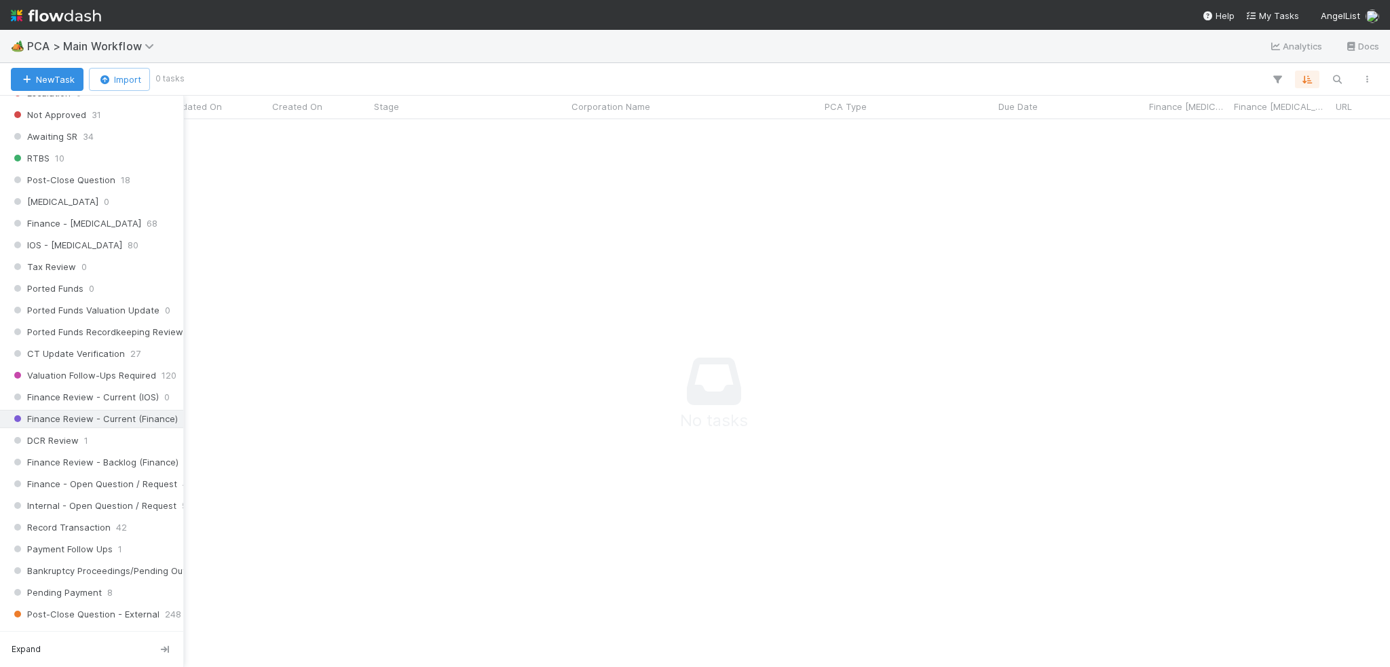
click at [80, 411] on span "Finance Review - Current (Finance)" at bounding box center [94, 419] width 167 height 17
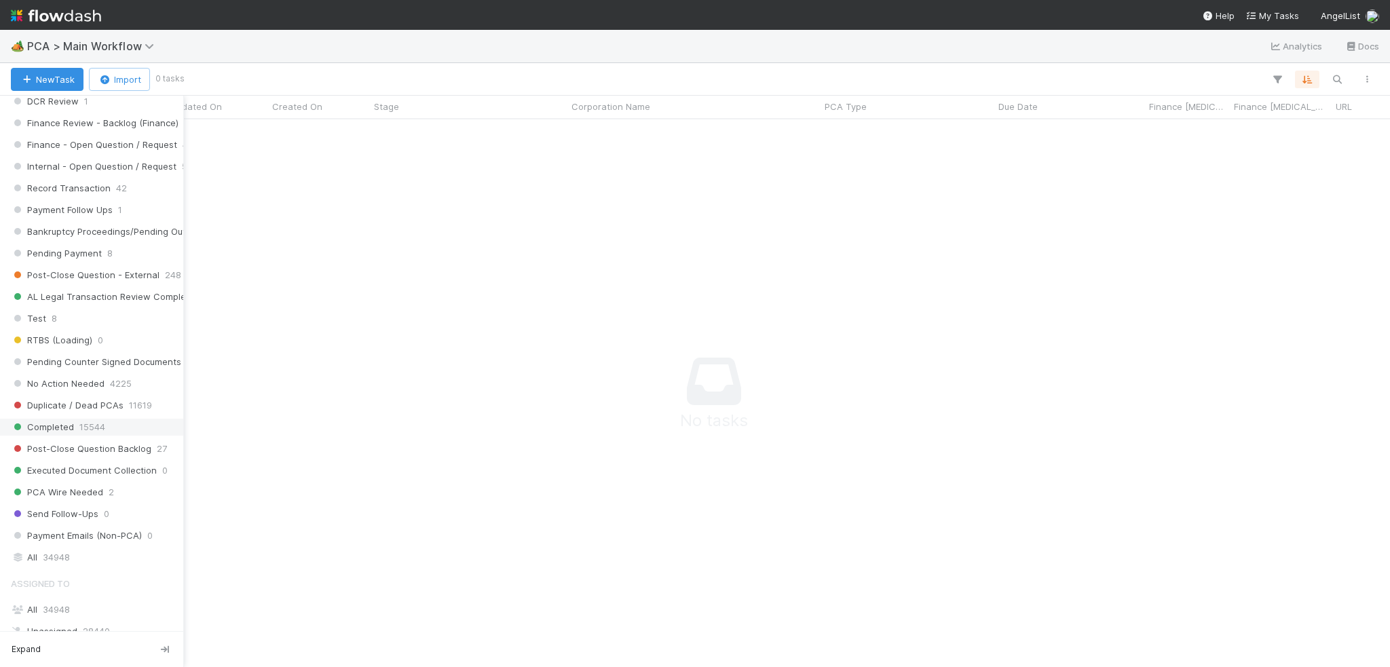
scroll to position [1290, 0]
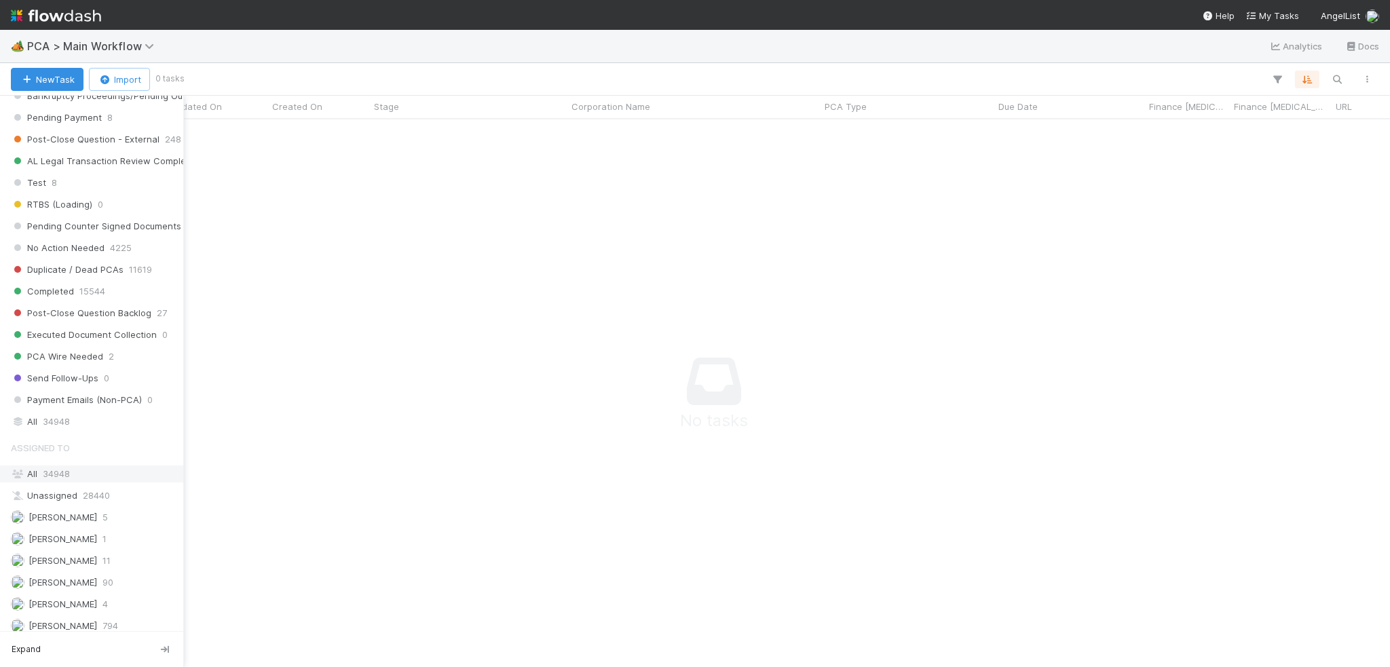
click at [65, 468] on span "34948" at bounding box center [56, 473] width 27 height 11
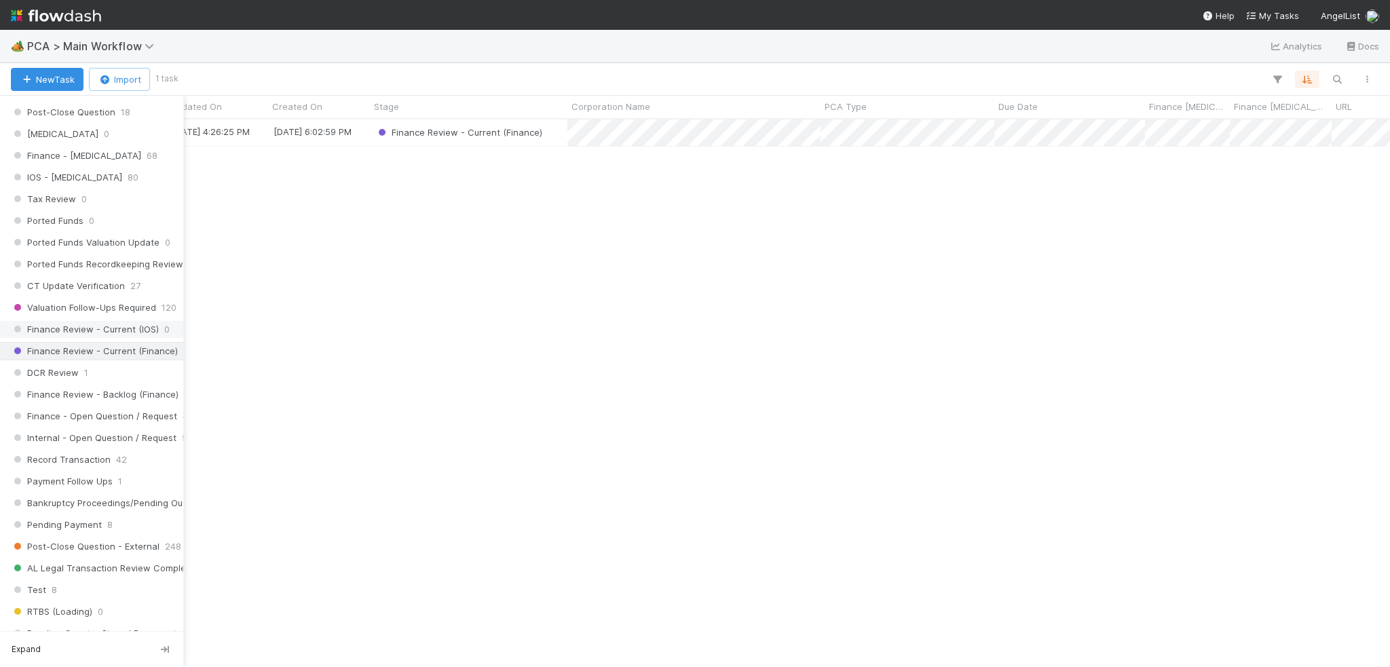
click at [54, 321] on span "Finance Review - Current (IOS)" at bounding box center [85, 329] width 148 height 17
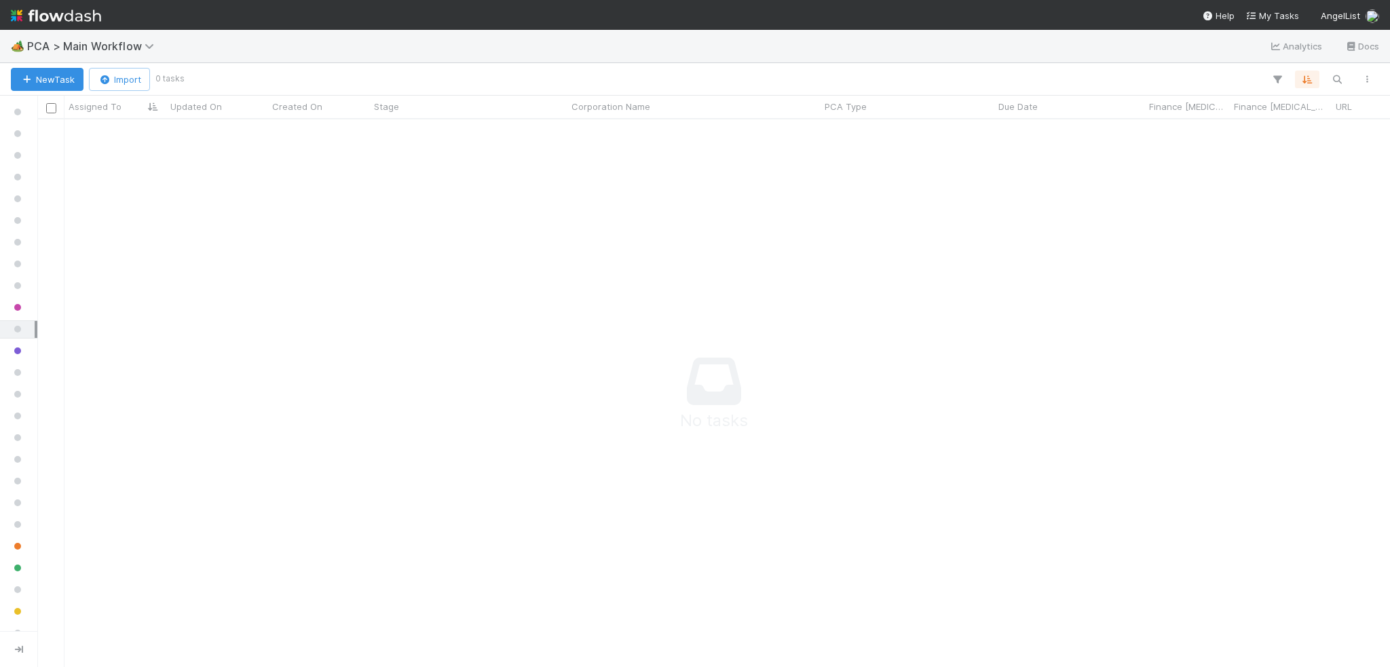
scroll to position [527, 1343]
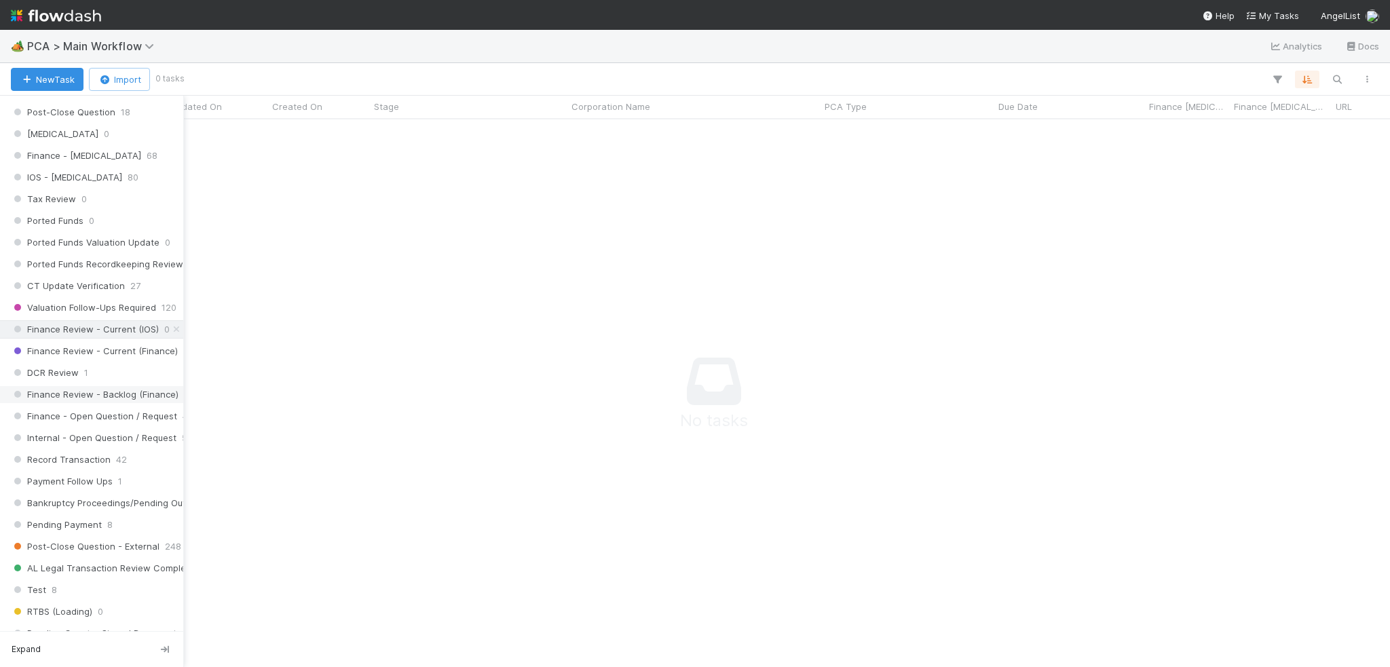
click at [84, 386] on span "Finance Review - Backlog (Finance)" at bounding box center [95, 394] width 168 height 17
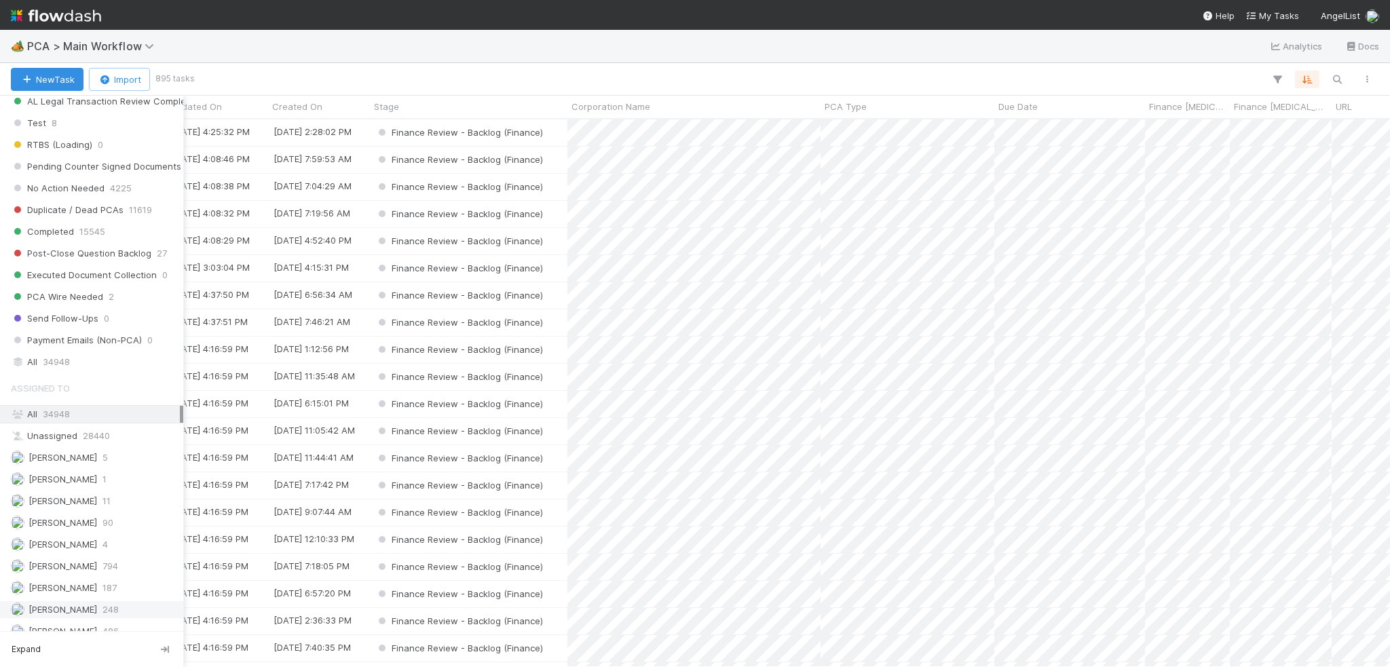
scroll to position [1425, 0]
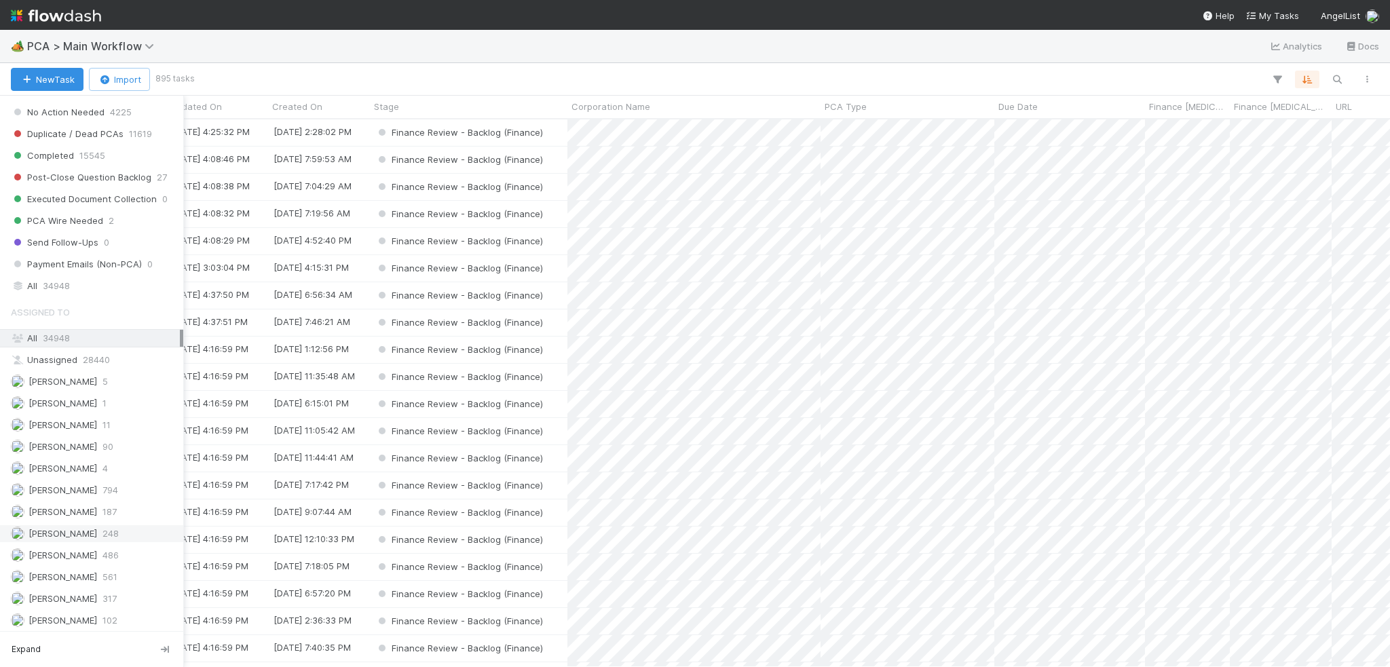
click at [64, 572] on span "[PERSON_NAME]" at bounding box center [63, 577] width 69 height 11
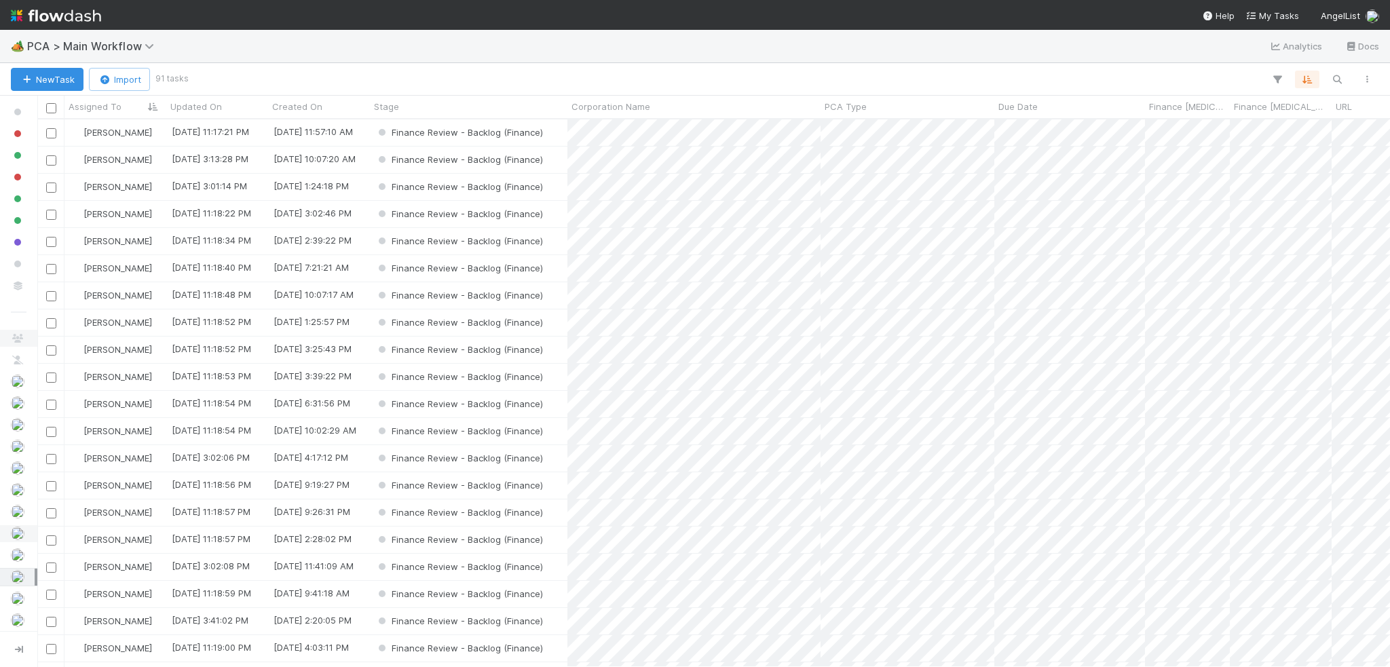
scroll to position [538, 1343]
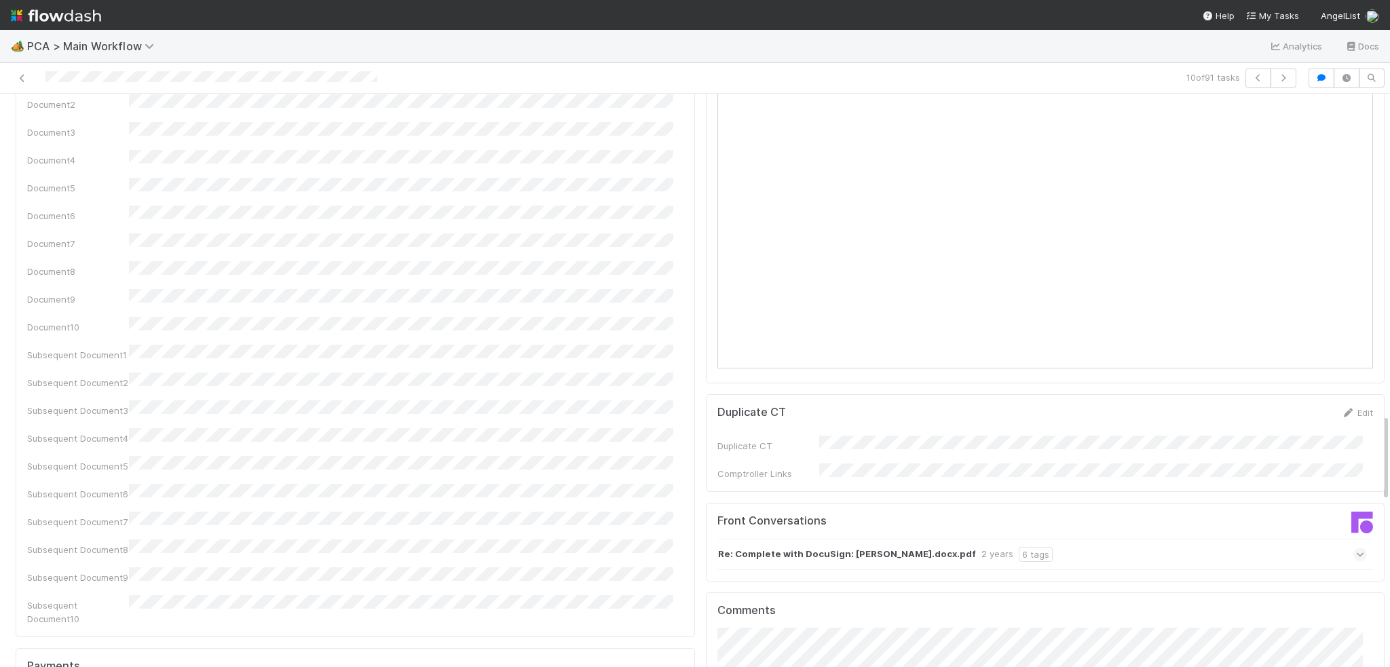
scroll to position [2104, 0]
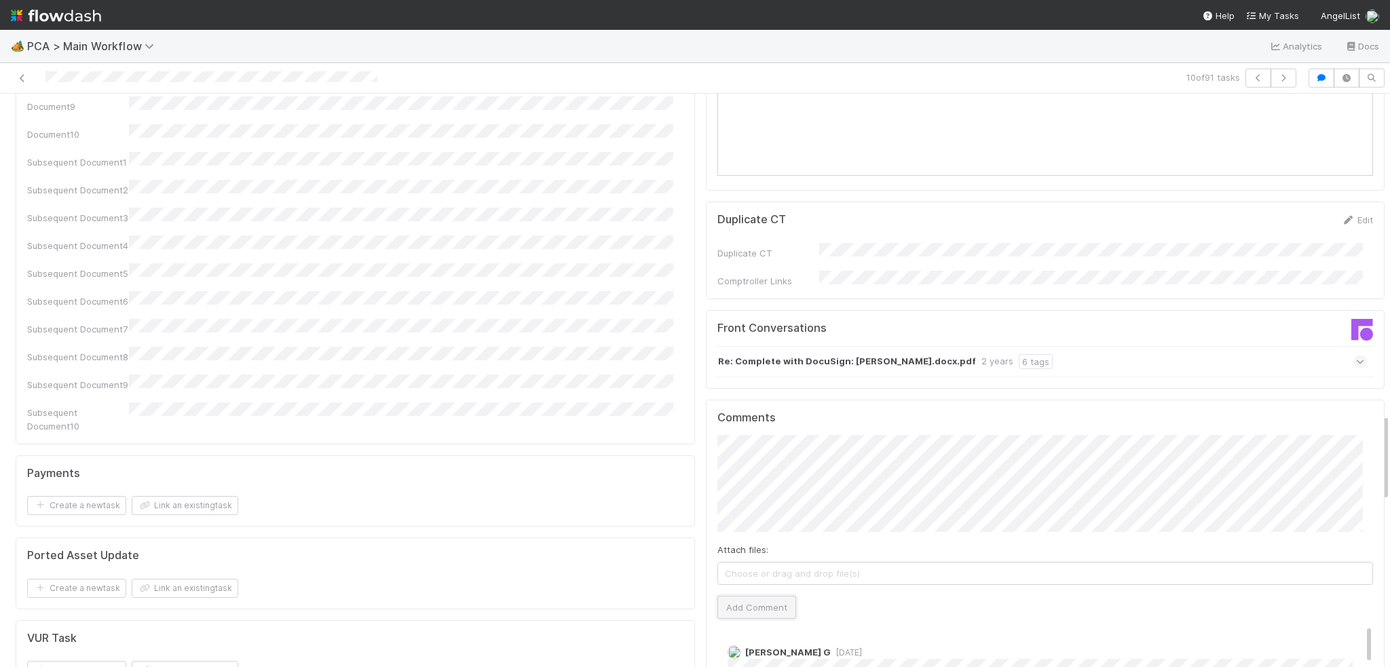
click at [745, 596] on button "Add Comment" at bounding box center [756, 607] width 79 height 23
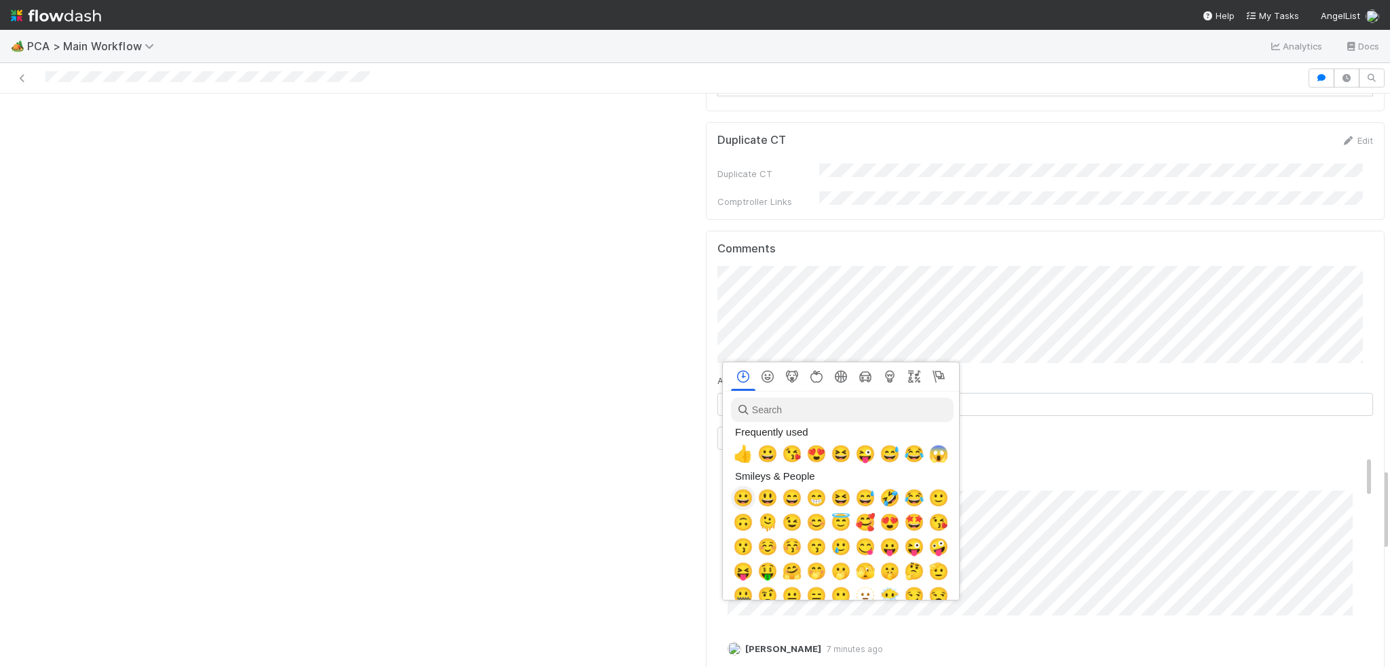
scroll to position [0, 5]
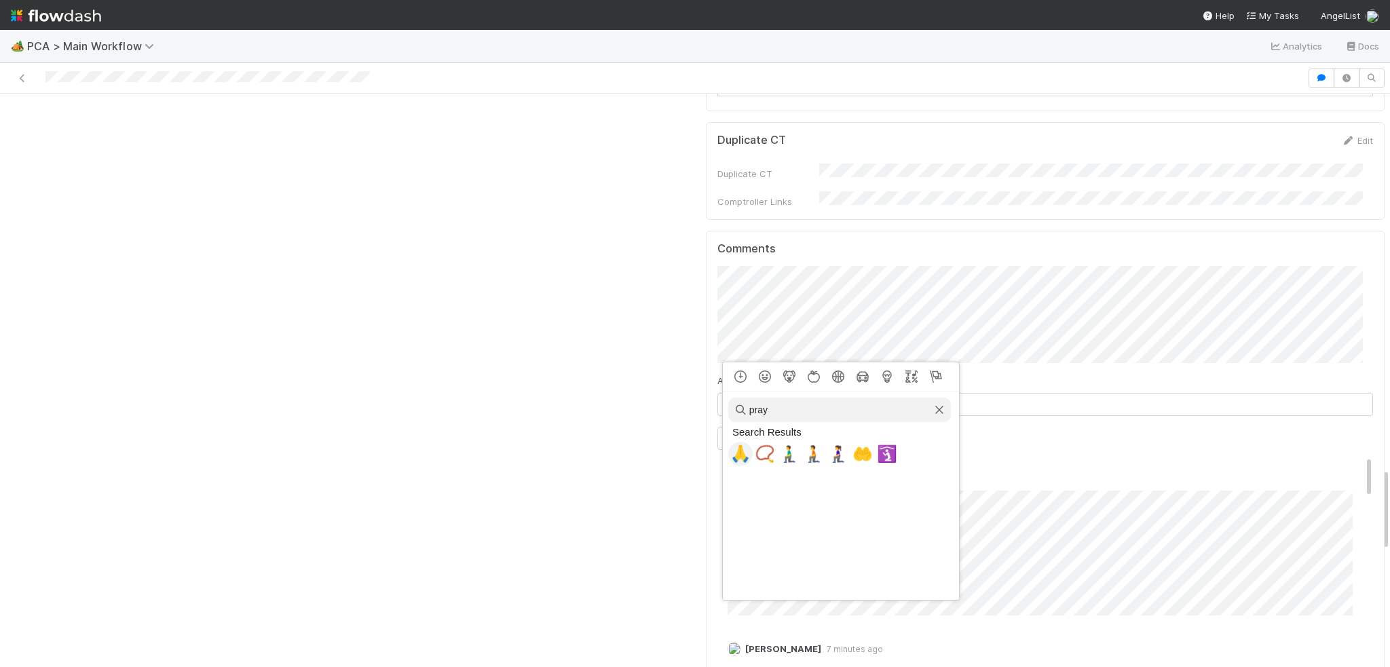
type input "pray"
click at [736, 464] on span "🙏" at bounding box center [740, 454] width 20 height 19
